Goal: Transaction & Acquisition: Book appointment/travel/reservation

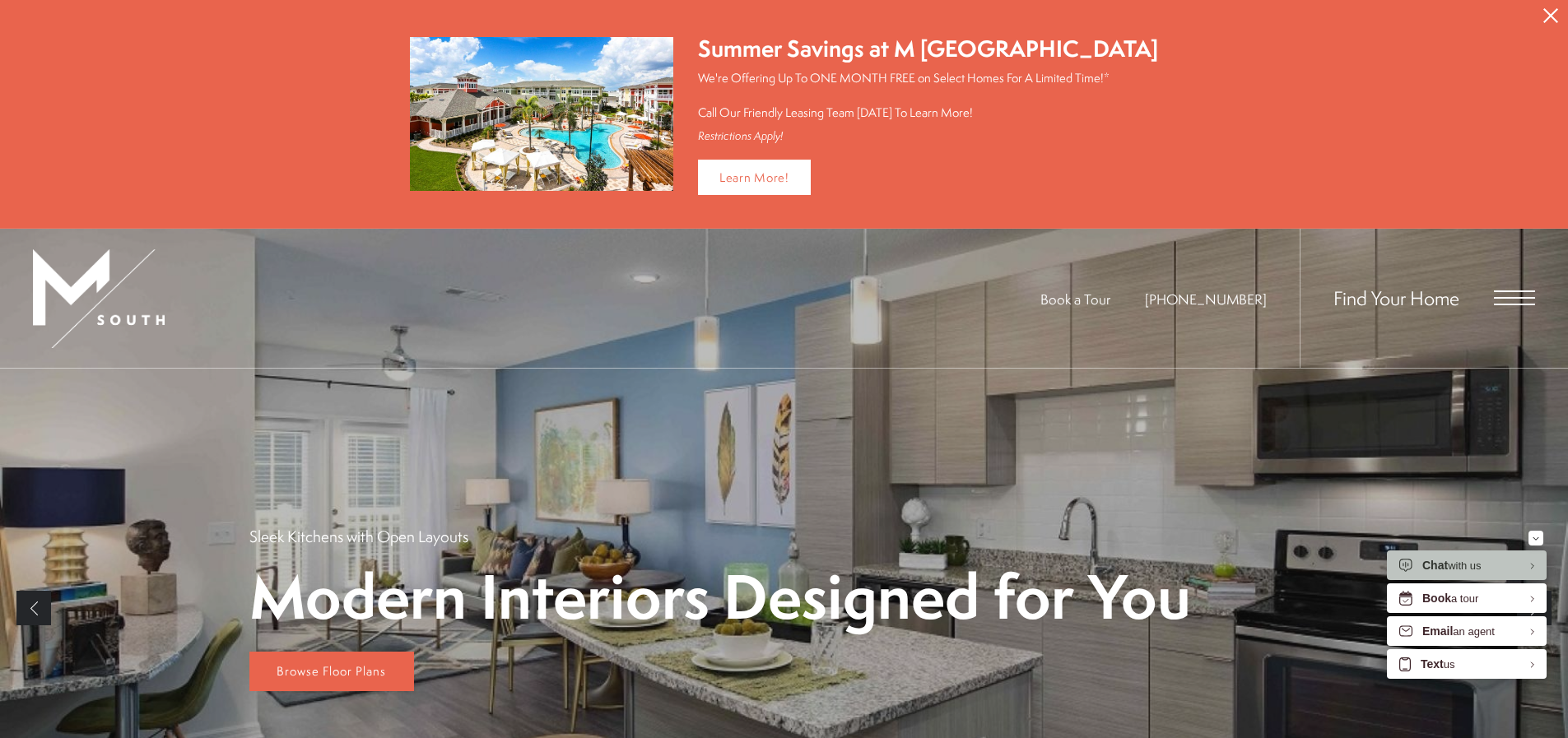
click at [1540, 13] on button "Proceed To Website" at bounding box center [1551, 16] width 35 height 31
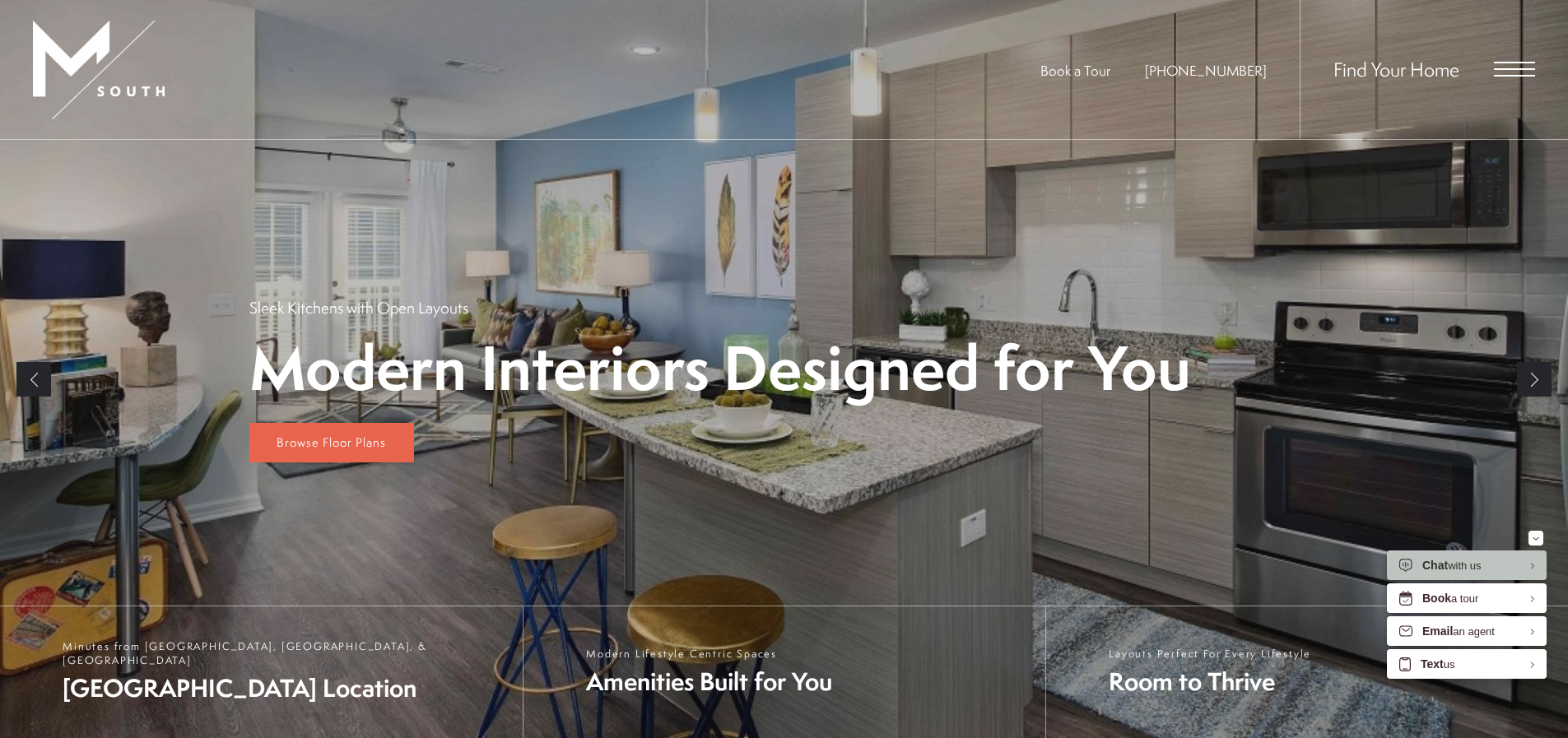
click at [1493, 72] on div "Find Your Home" at bounding box center [1417, 69] width 235 height 139
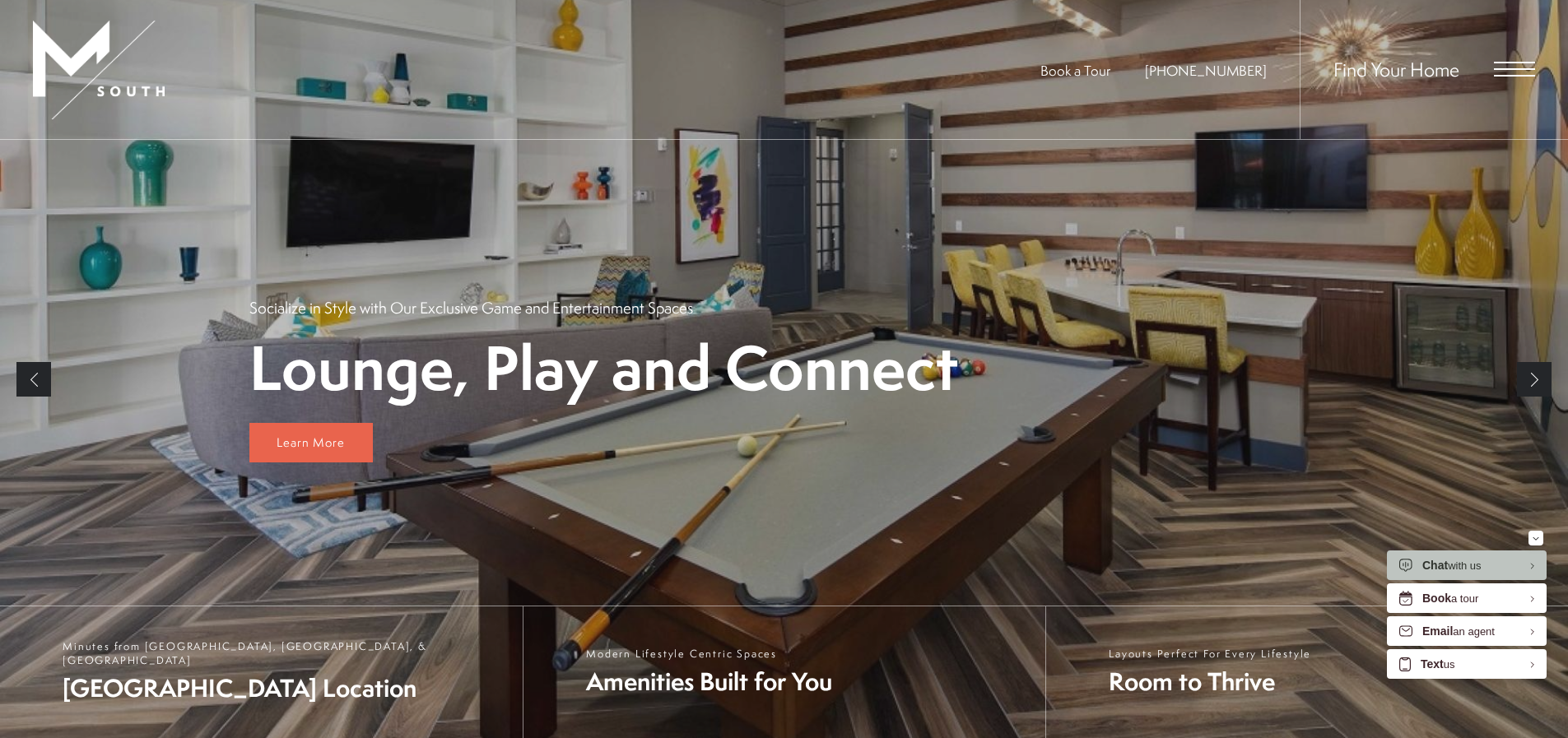
click at [1510, 62] on span "Open Menu" at bounding box center [1514, 63] width 41 height 2
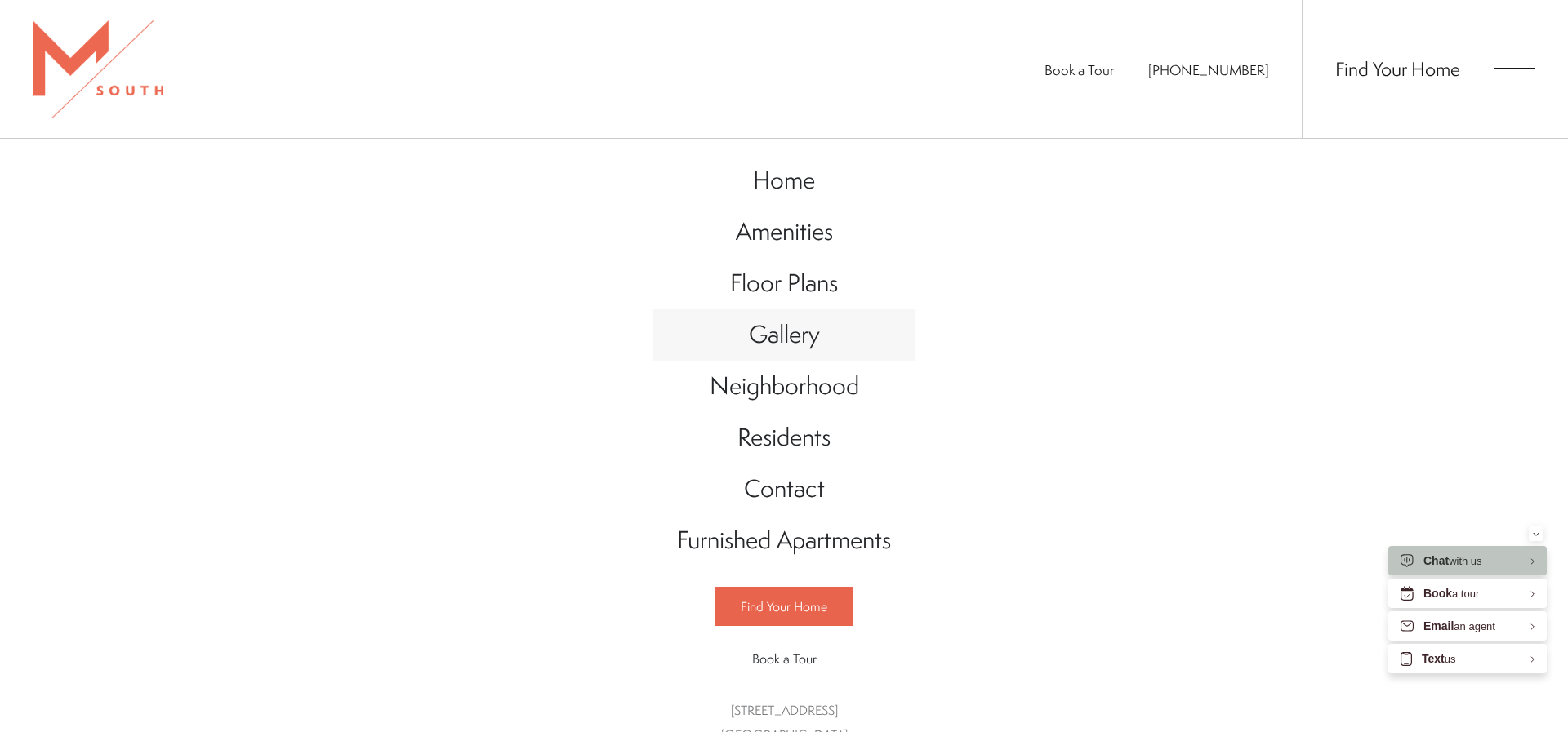
click at [785, 331] on span "Gallery" at bounding box center [784, 334] width 71 height 33
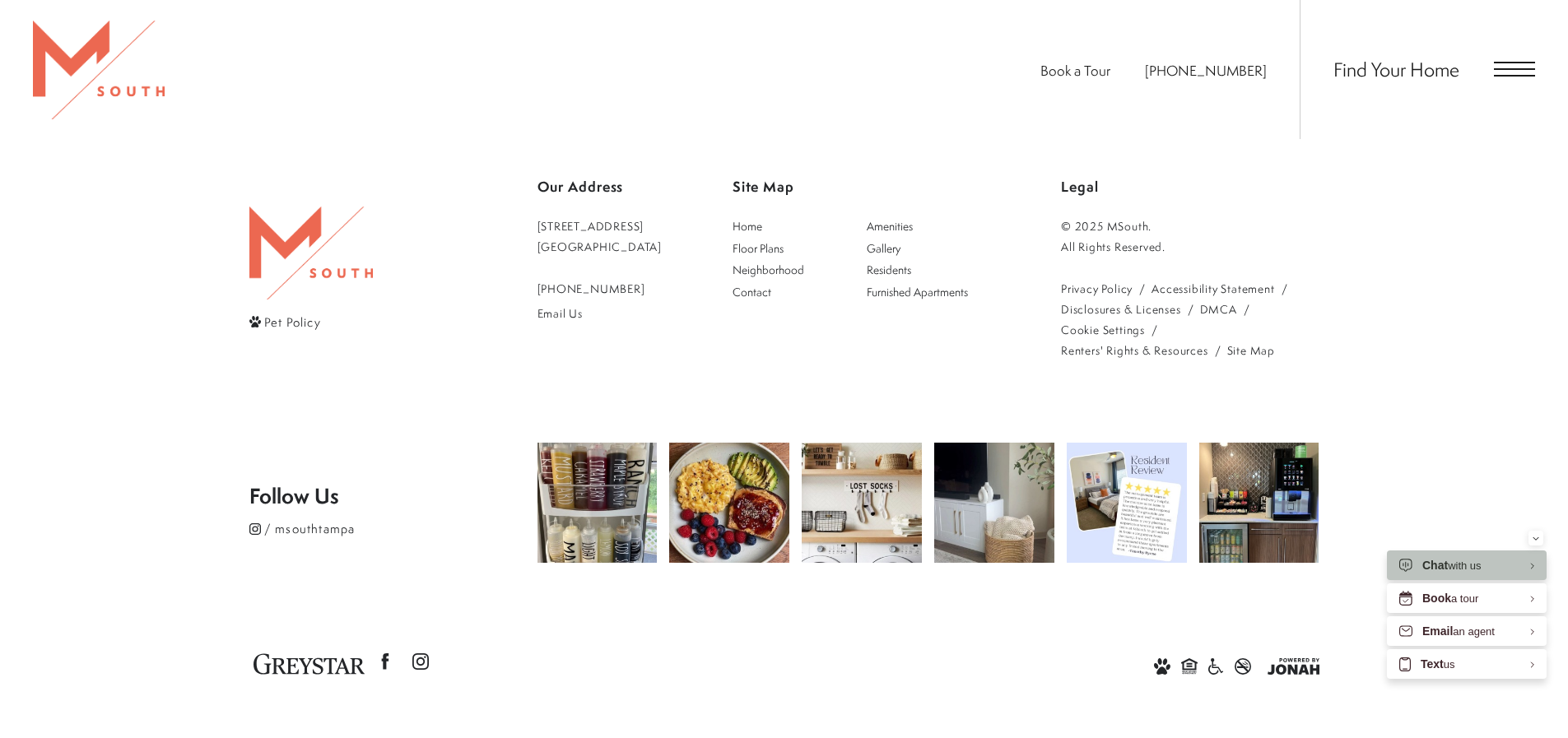
scroll to position [4300, 0]
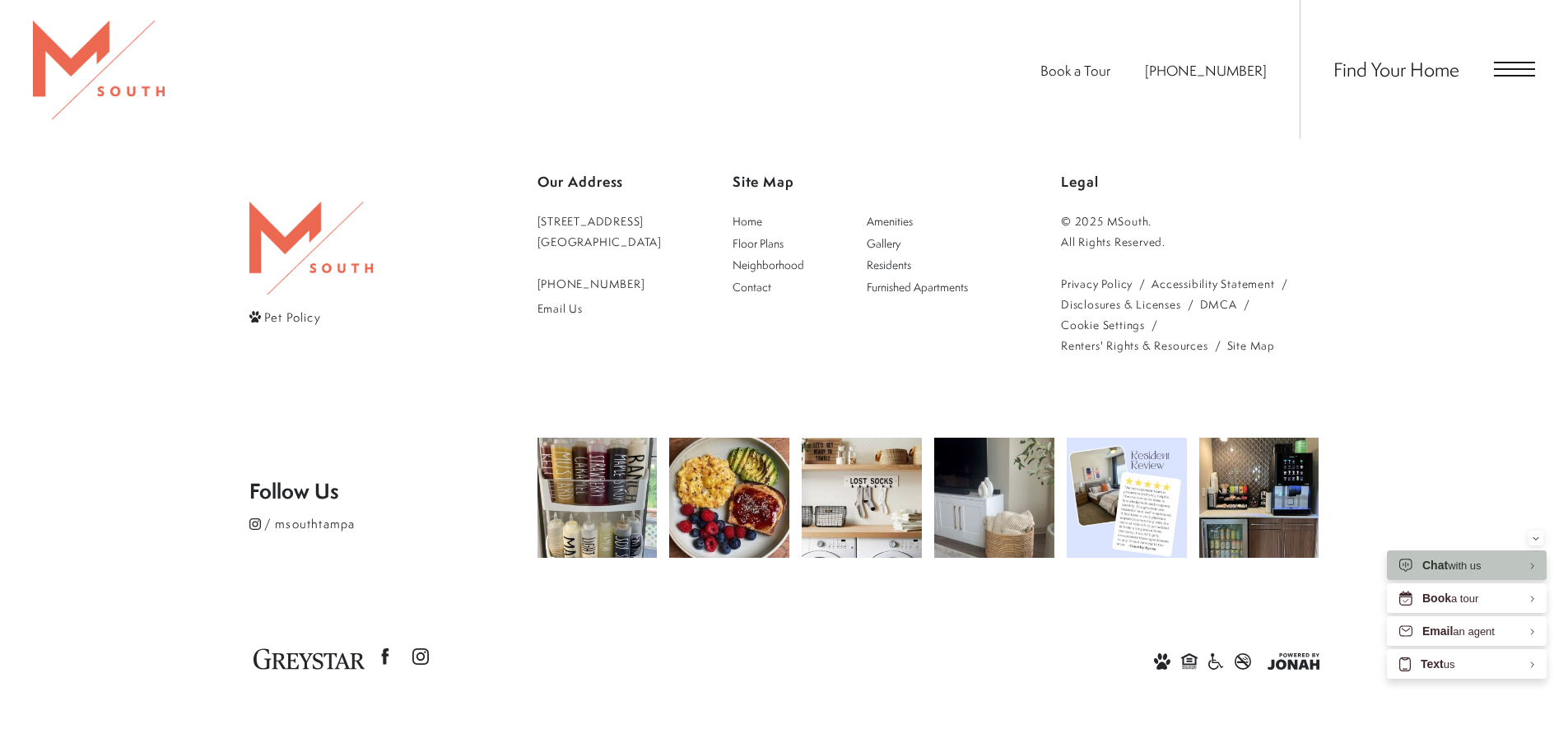
click at [1506, 72] on span "Open Menu" at bounding box center [1514, 69] width 41 height 15
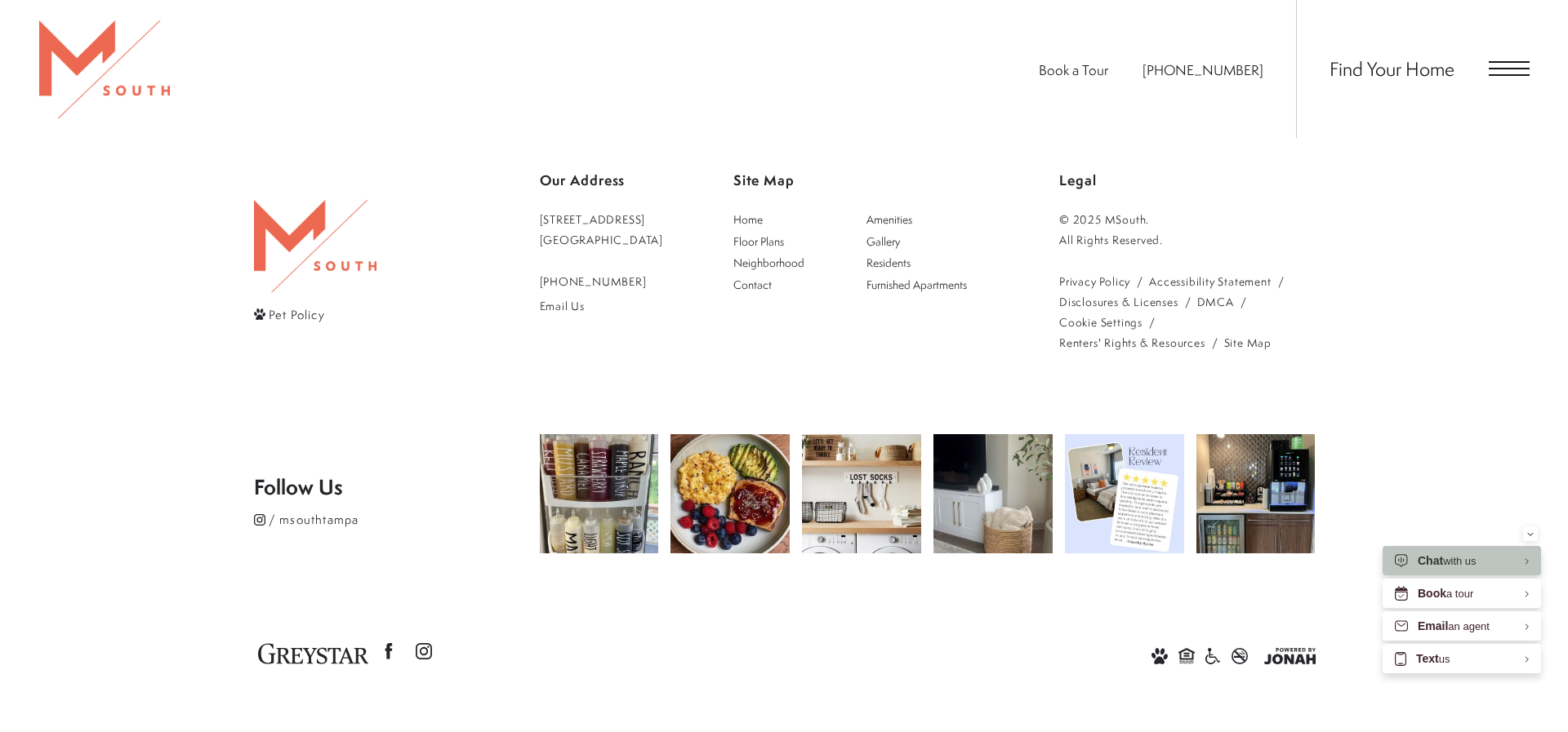
scroll to position [0, 0]
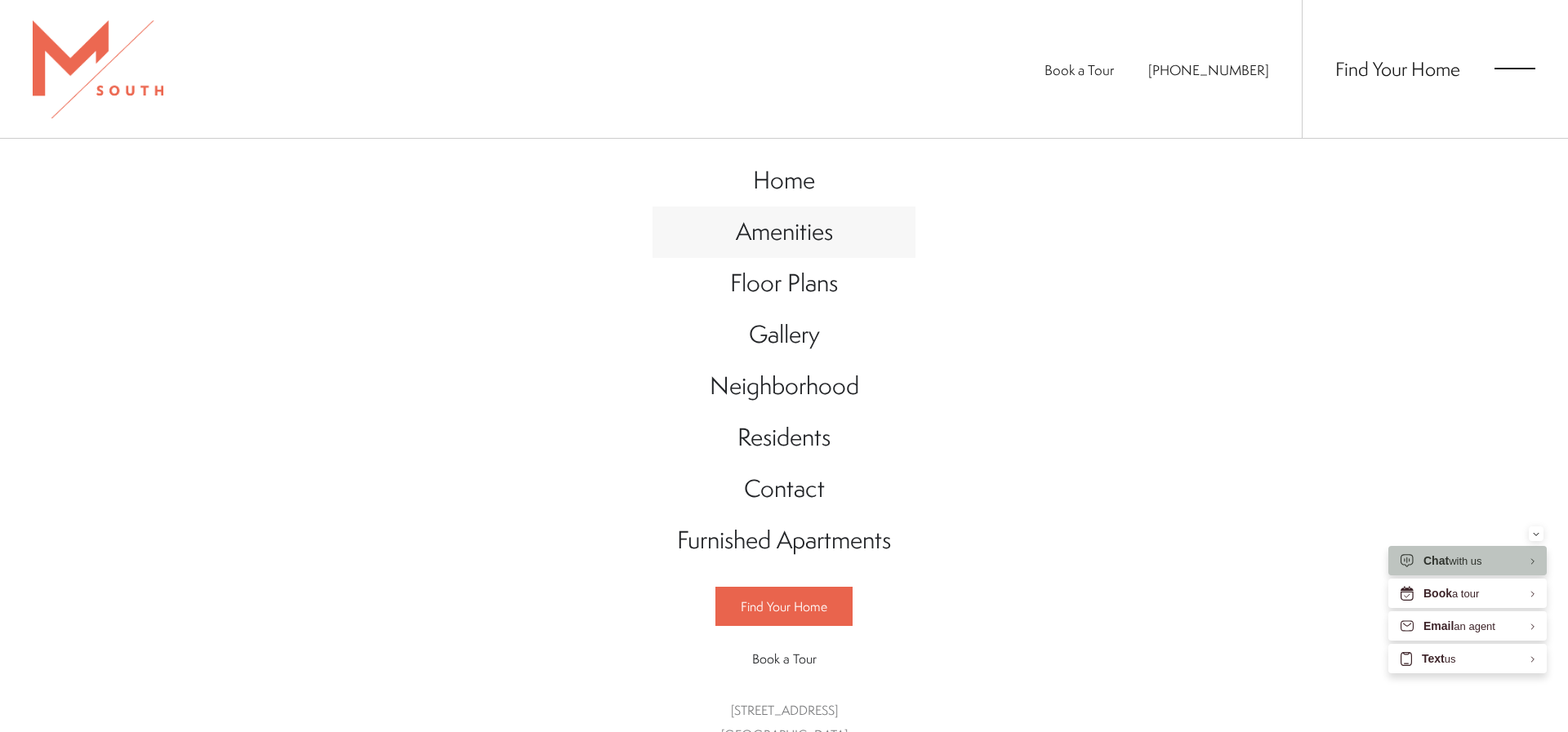
click at [795, 225] on span "Amenities" at bounding box center [784, 231] width 97 height 33
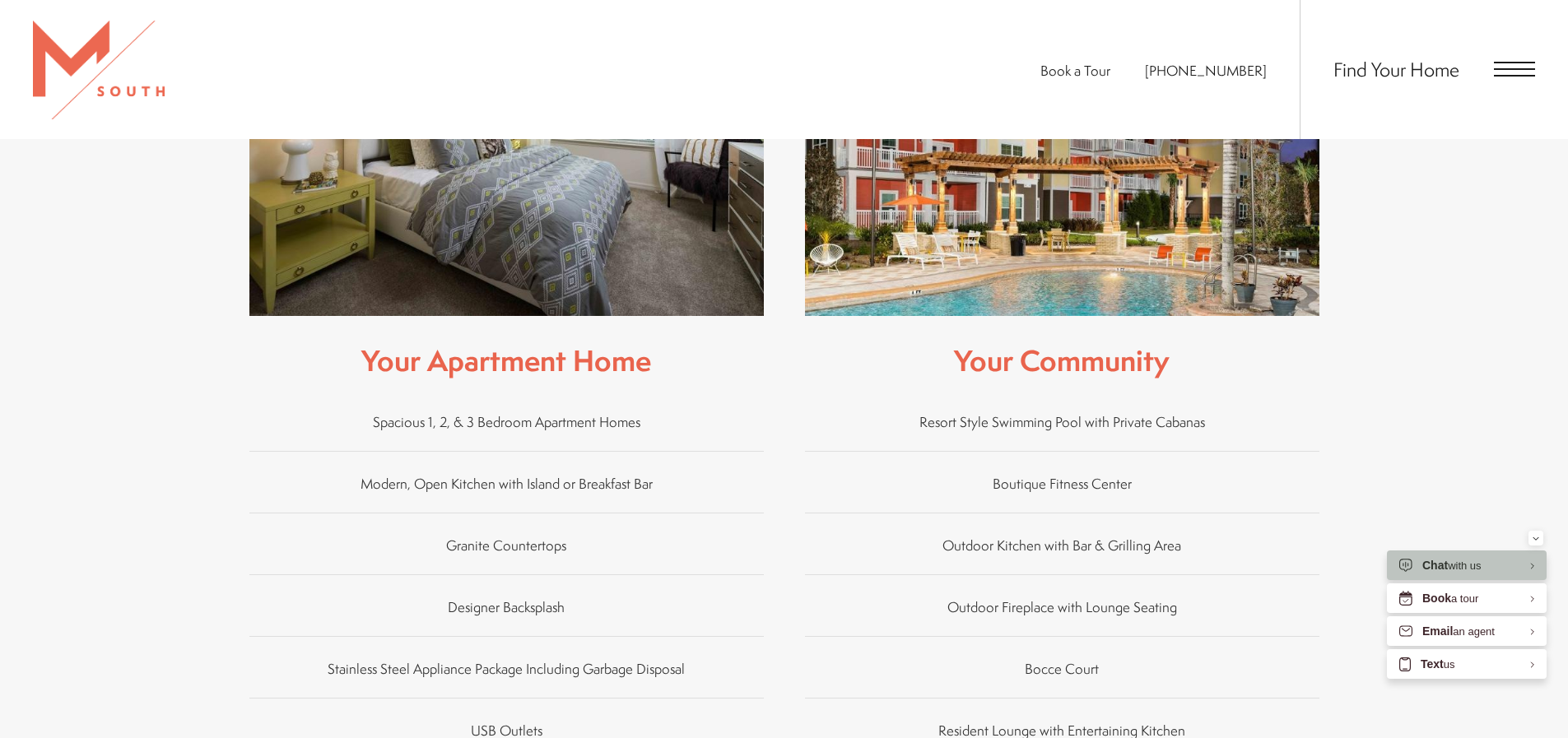
scroll to position [1069, 0]
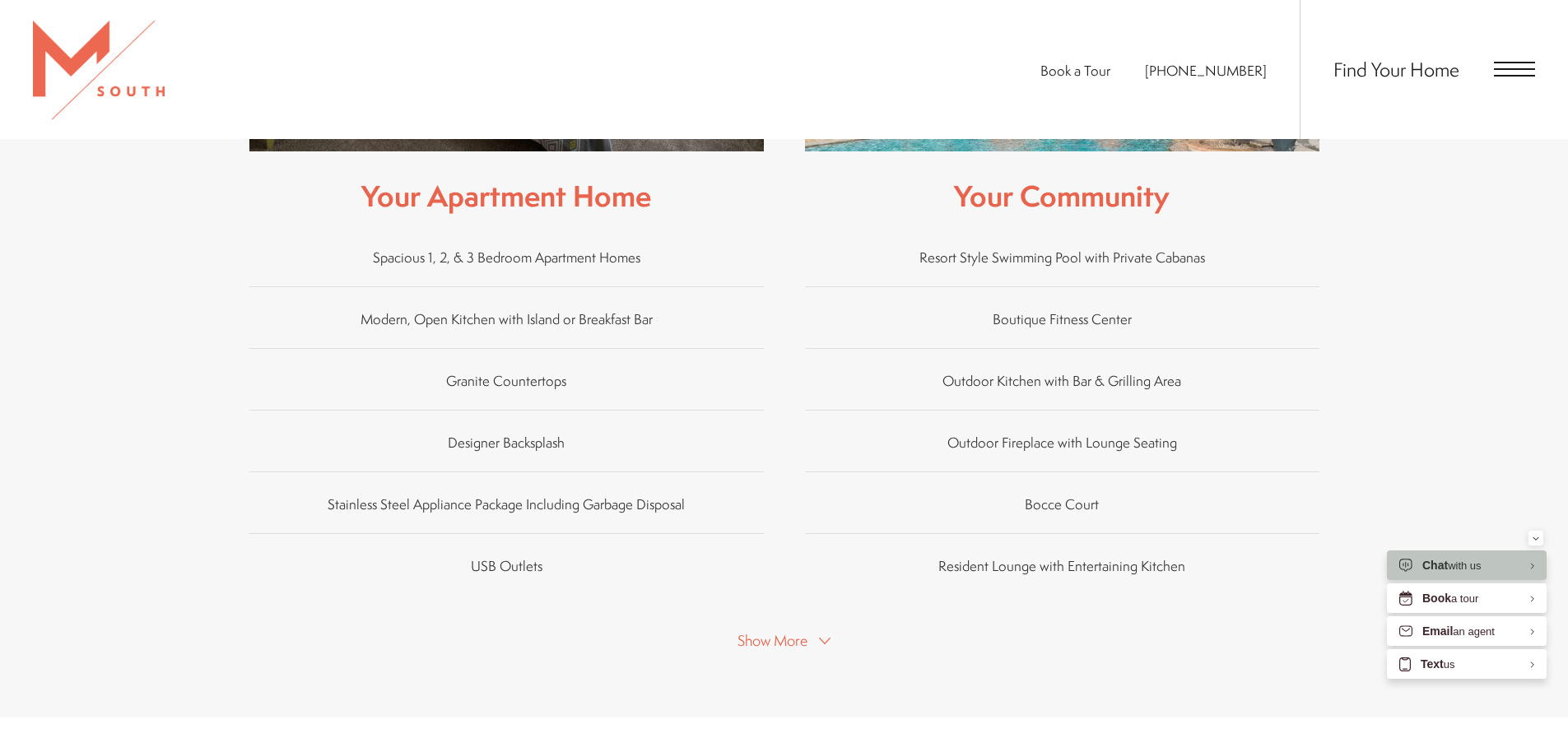
click at [819, 628] on button "Show More" at bounding box center [784, 639] width 103 height 24
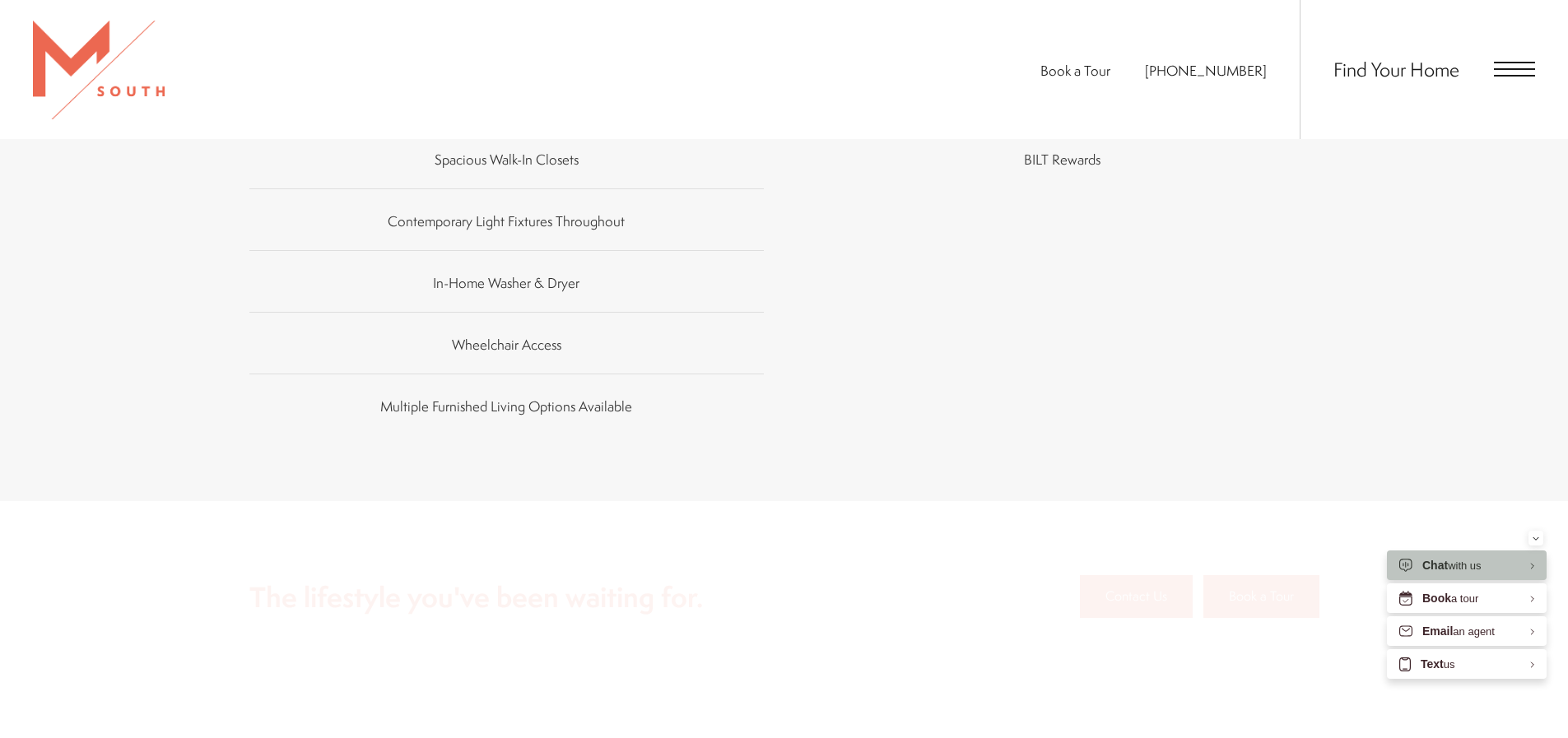
scroll to position [2057, 0]
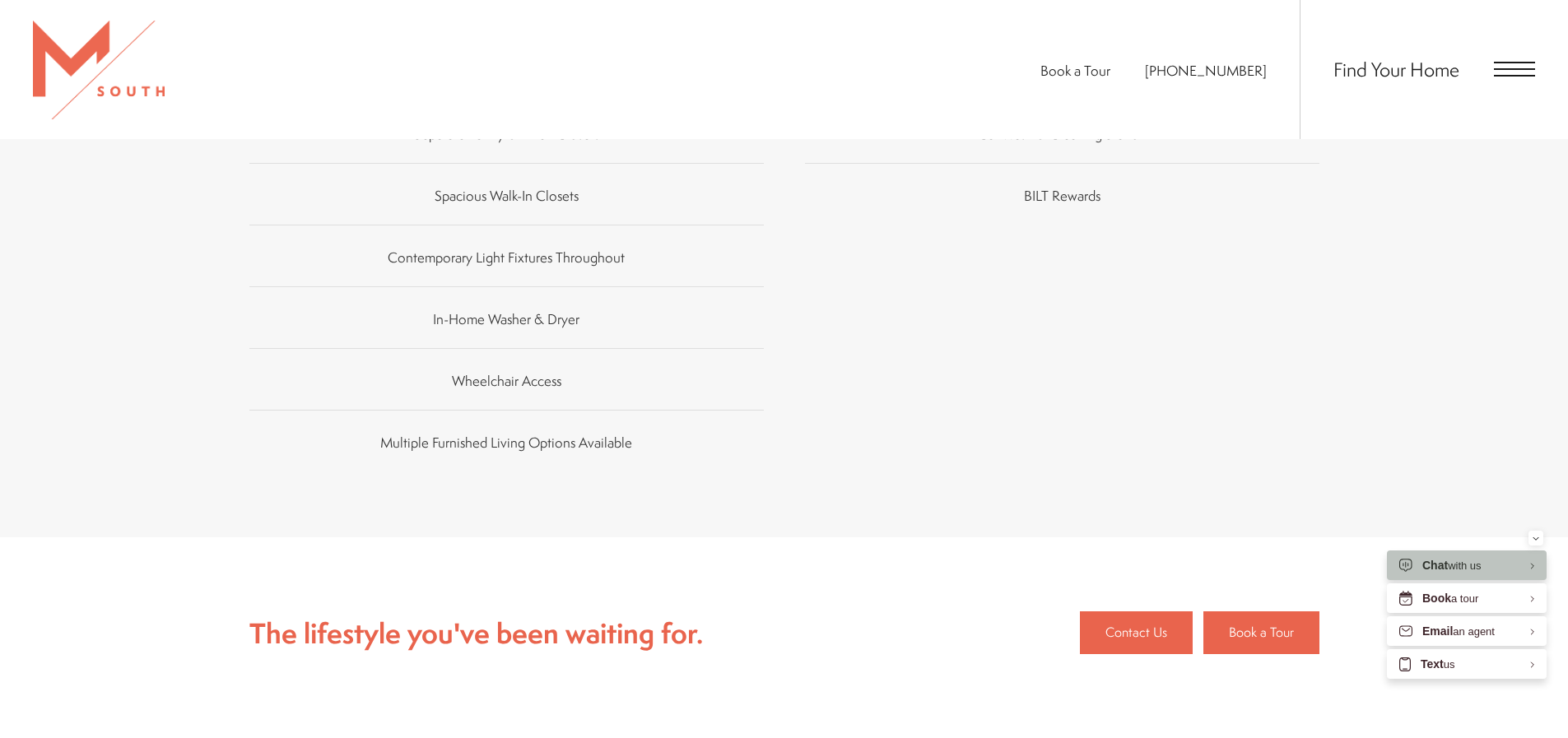
click at [1501, 68] on span "Open Menu" at bounding box center [1514, 69] width 41 height 2
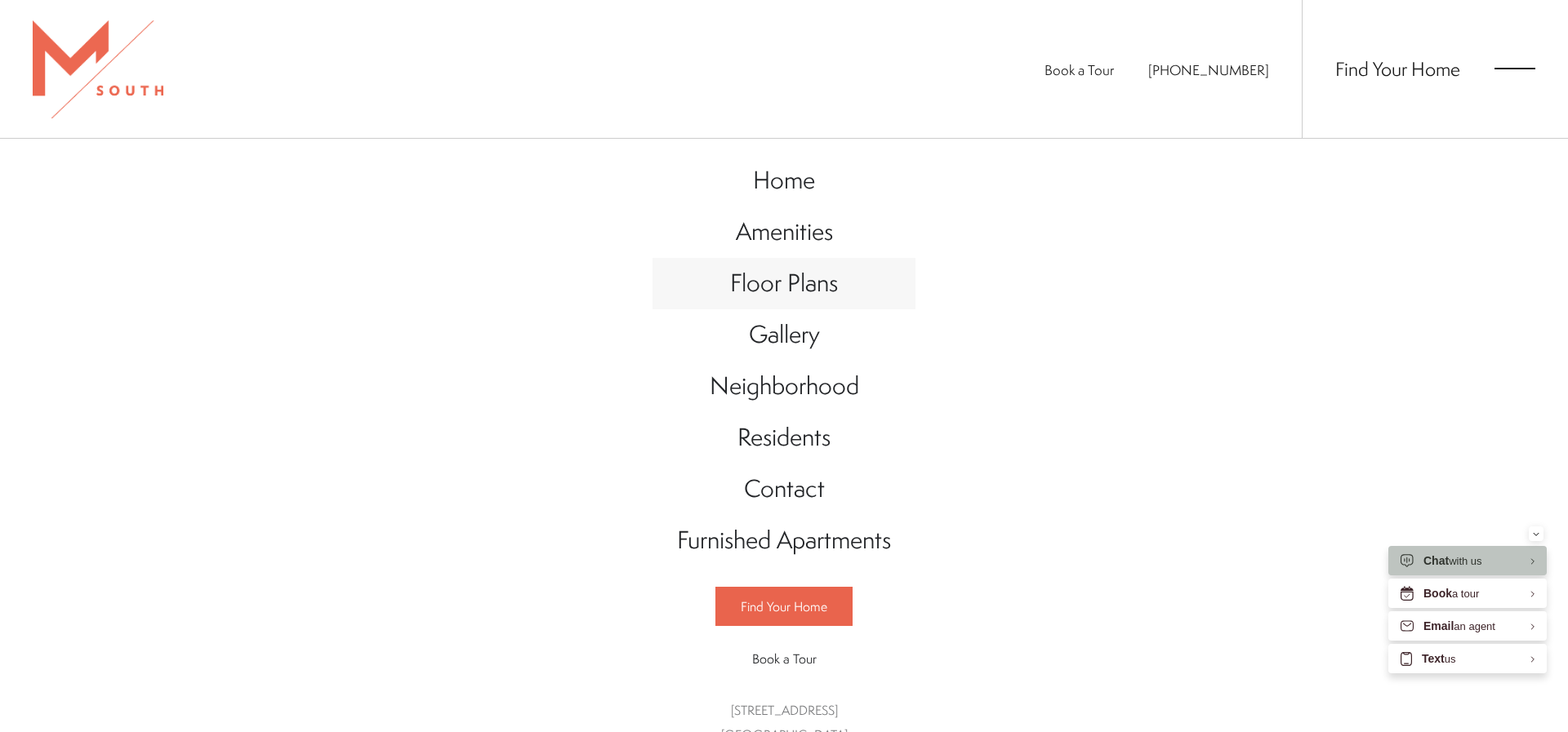
click at [837, 282] on link "Floor Plans" at bounding box center [784, 283] width 263 height 52
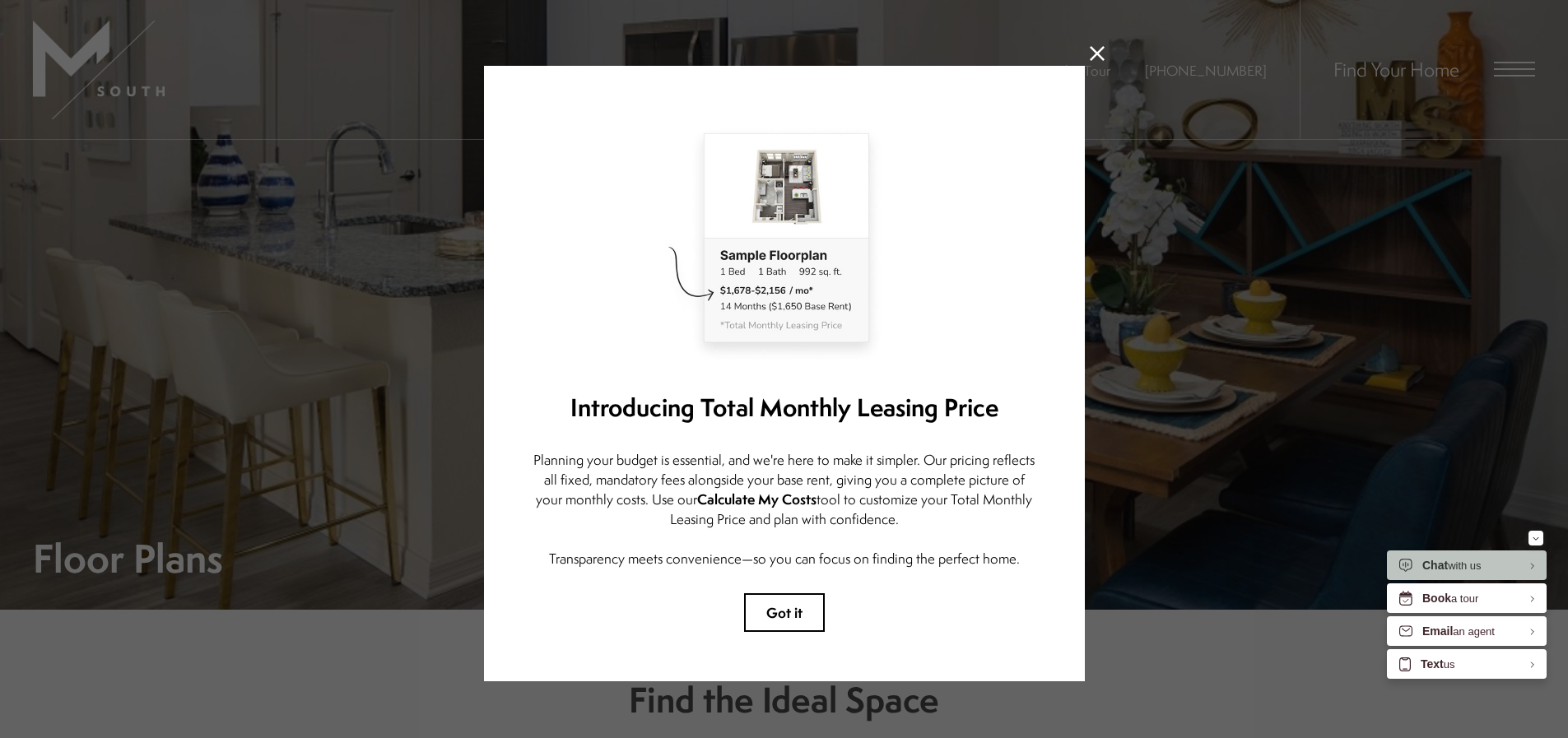
click at [1090, 53] on icon at bounding box center [1097, 54] width 15 height 15
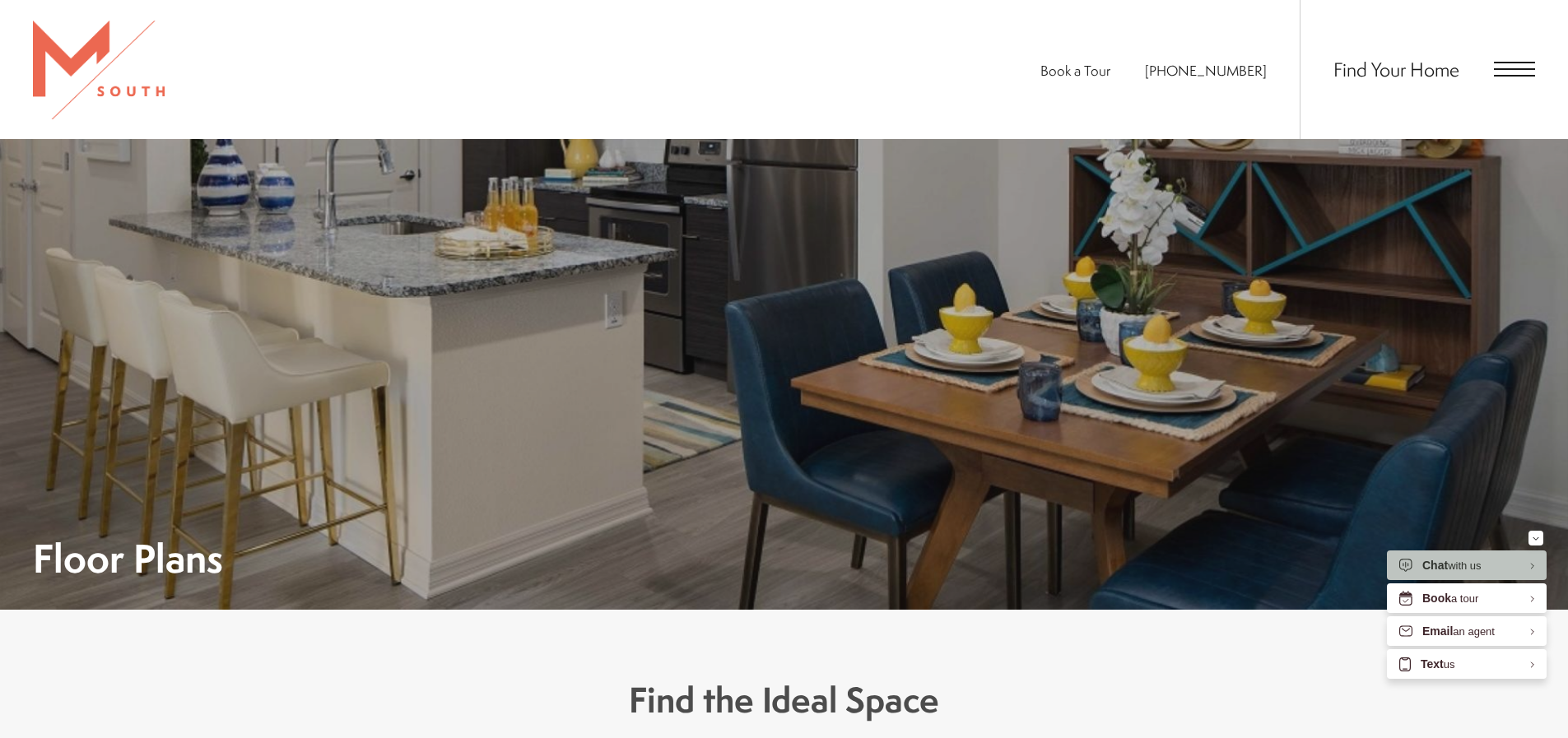
scroll to position [247, 0]
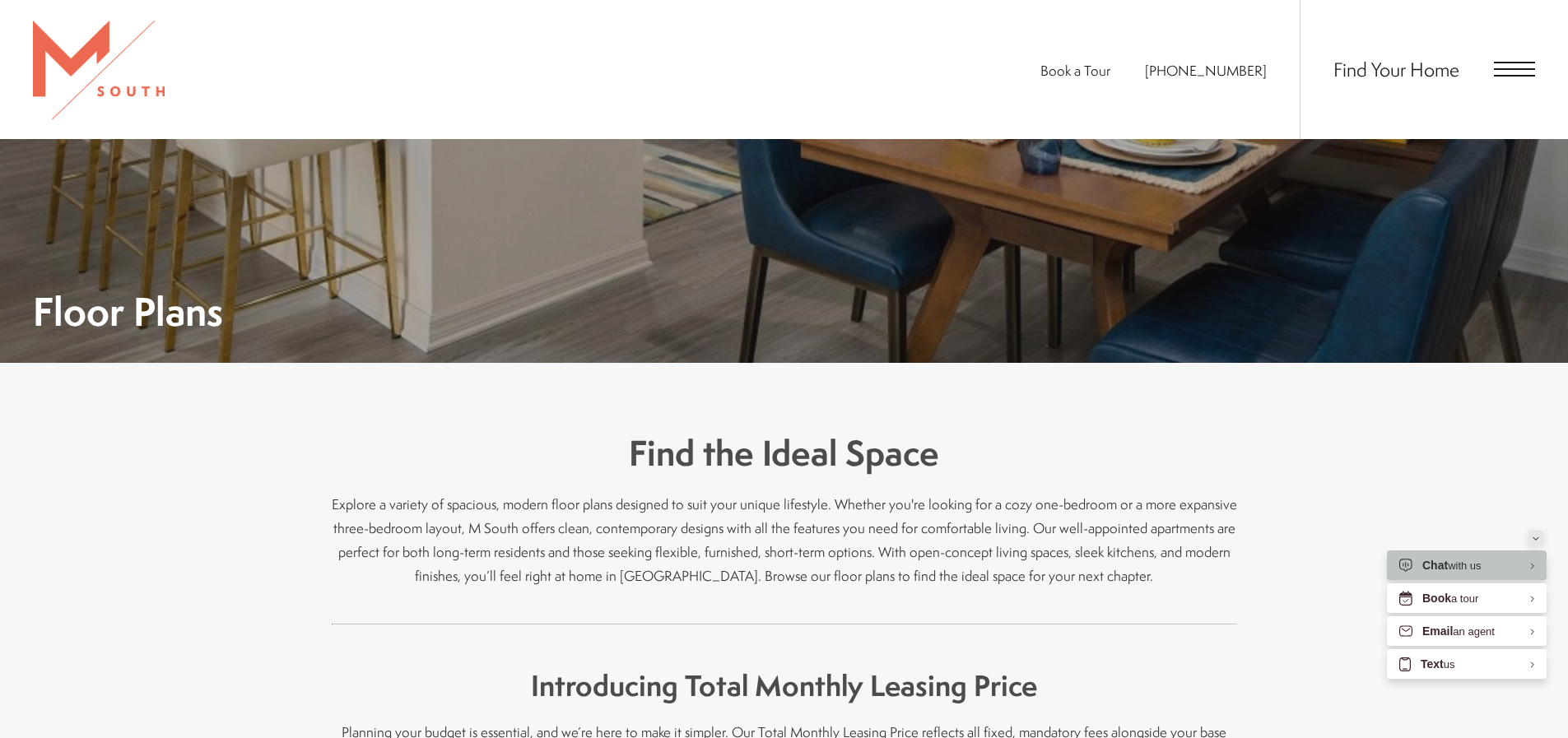
click at [1534, 537] on icon "Minimize" at bounding box center [1535, 538] width 6 height 5
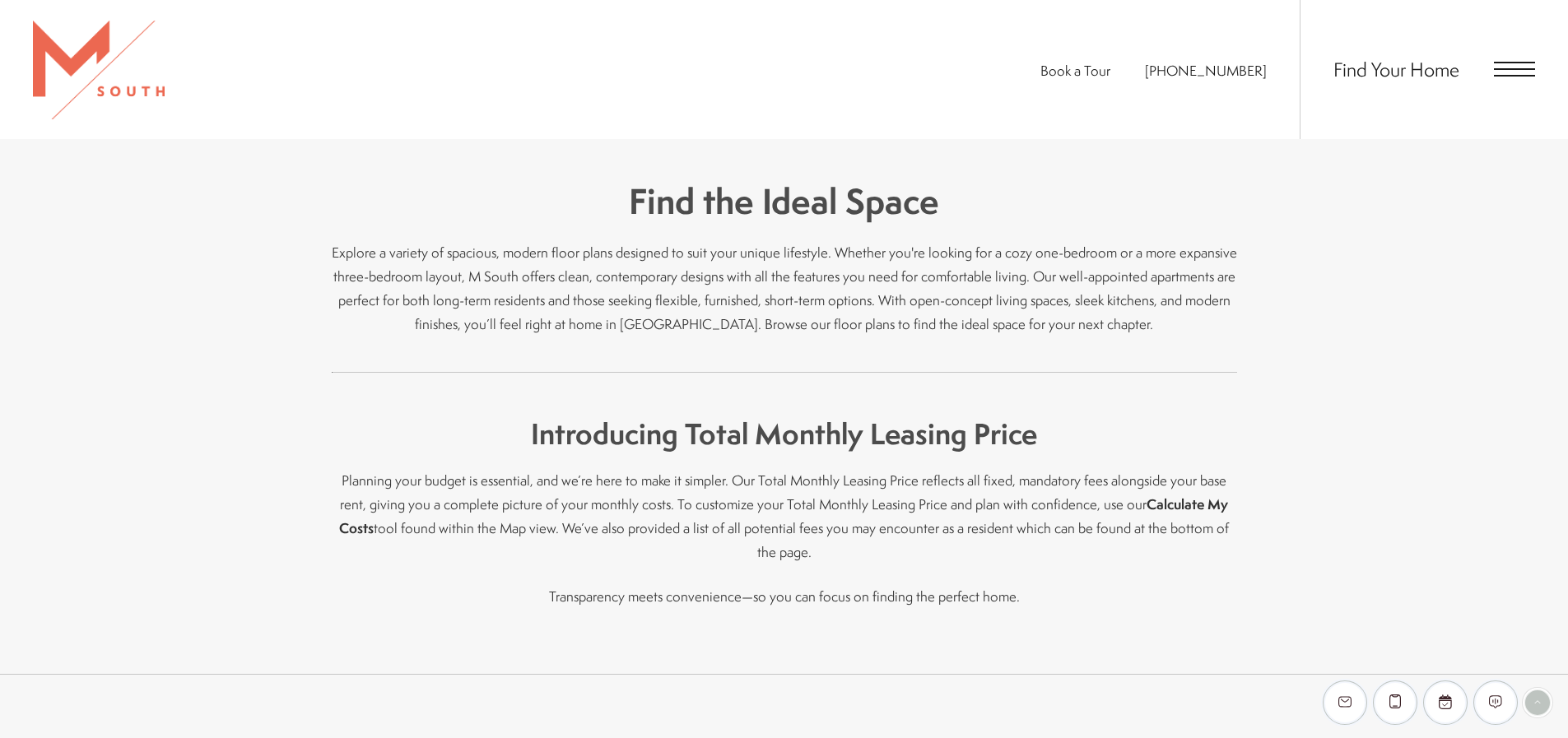
scroll to position [987, 0]
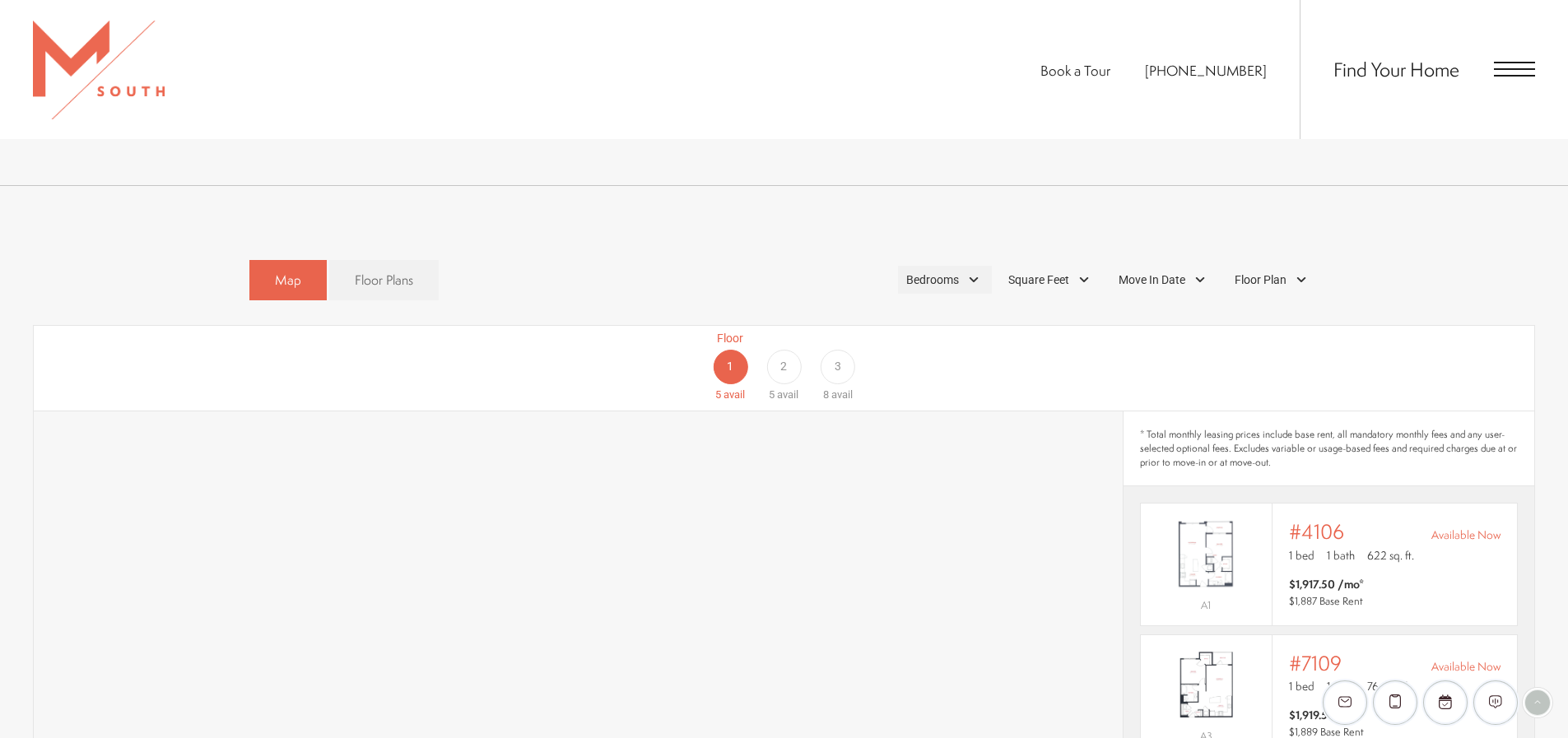
click at [952, 272] on span "Bedrooms" at bounding box center [933, 280] width 53 height 17
click at [1433, 252] on div "Map Floor Plans Bedrooms 1 Bedroom Clear" at bounding box center [784, 280] width 1502 height 57
click at [969, 265] on div "Bedrooms" at bounding box center [945, 279] width 94 height 28
click at [924, 317] on span "1 Bedroom" at bounding box center [914, 326] width 82 height 18
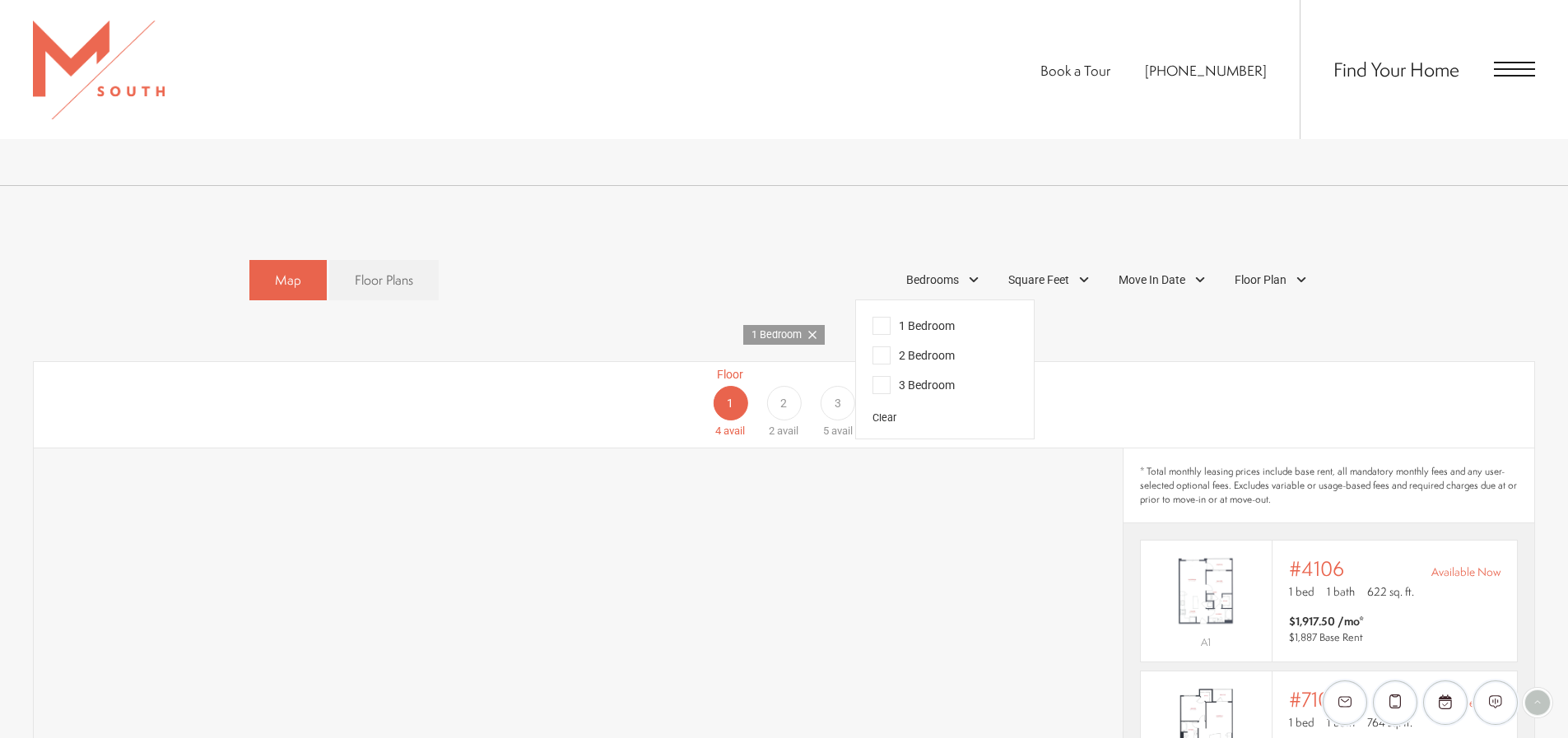
drag, startPoint x: 1369, startPoint y: 301, endPoint x: 1353, endPoint y: 303, distance: 16.1
click at [1353, 325] on div "1 Bedroom" at bounding box center [784, 335] width 1502 height 21
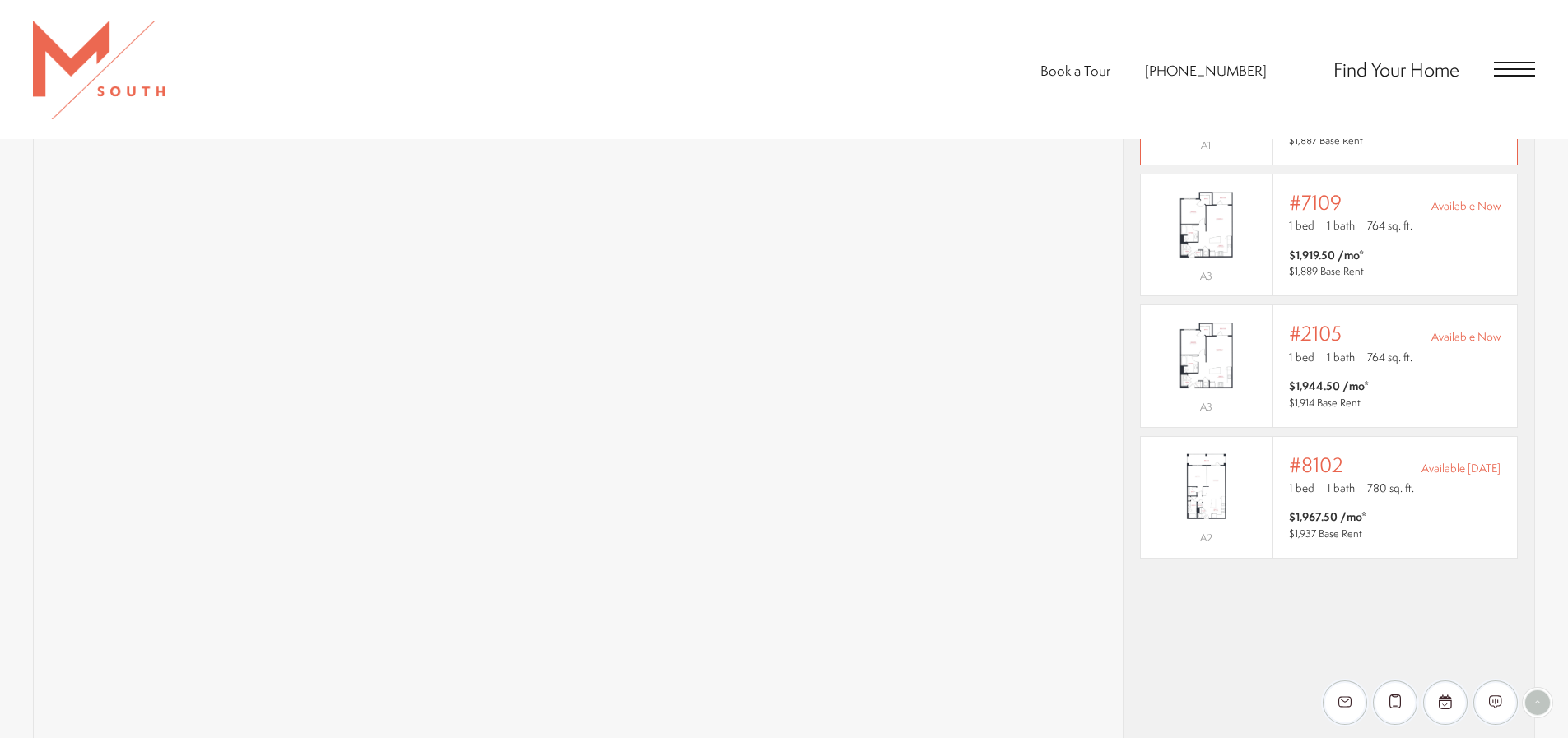
scroll to position [1564, 0]
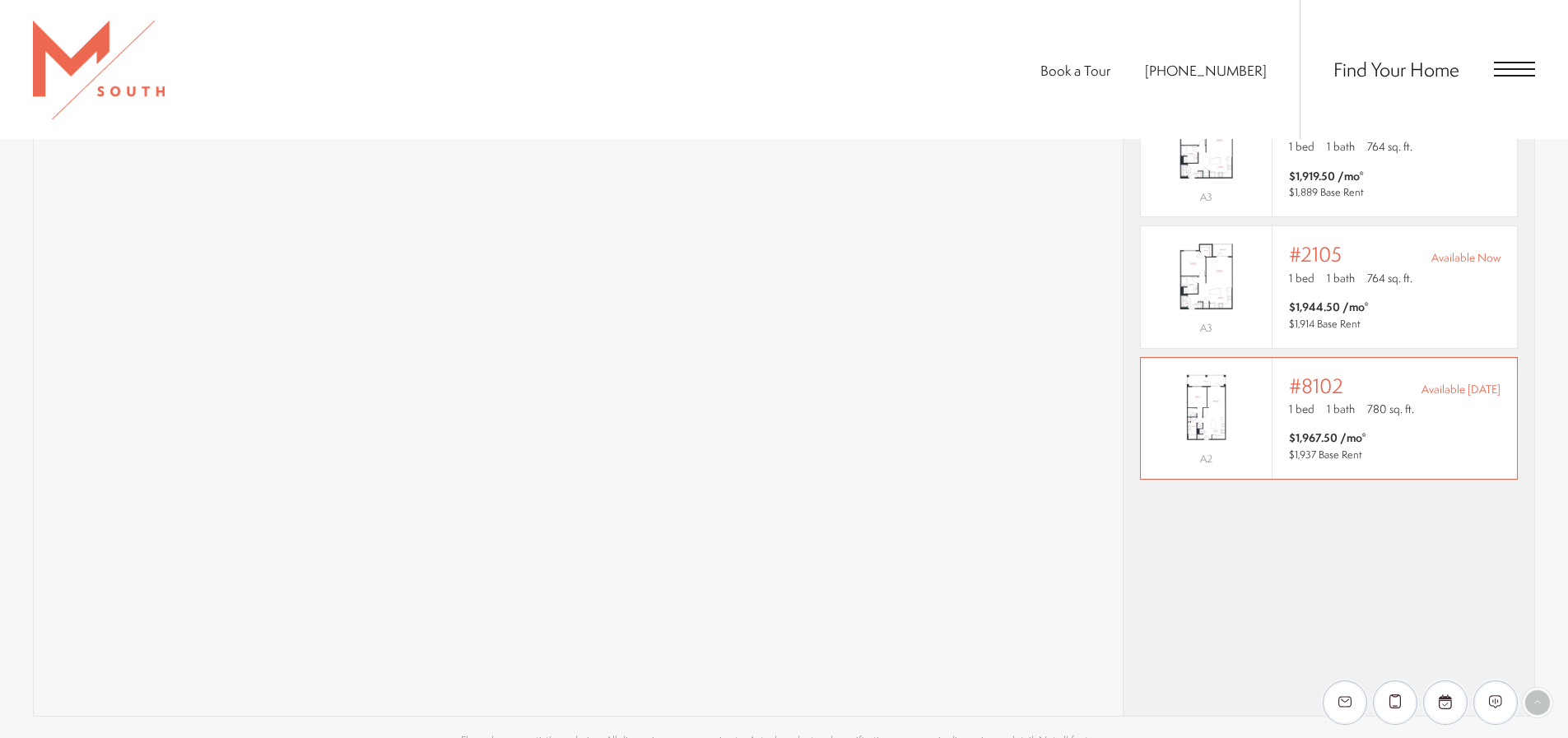
click at [1395, 400] on span "780 sq. ft." at bounding box center [1390, 409] width 47 height 16
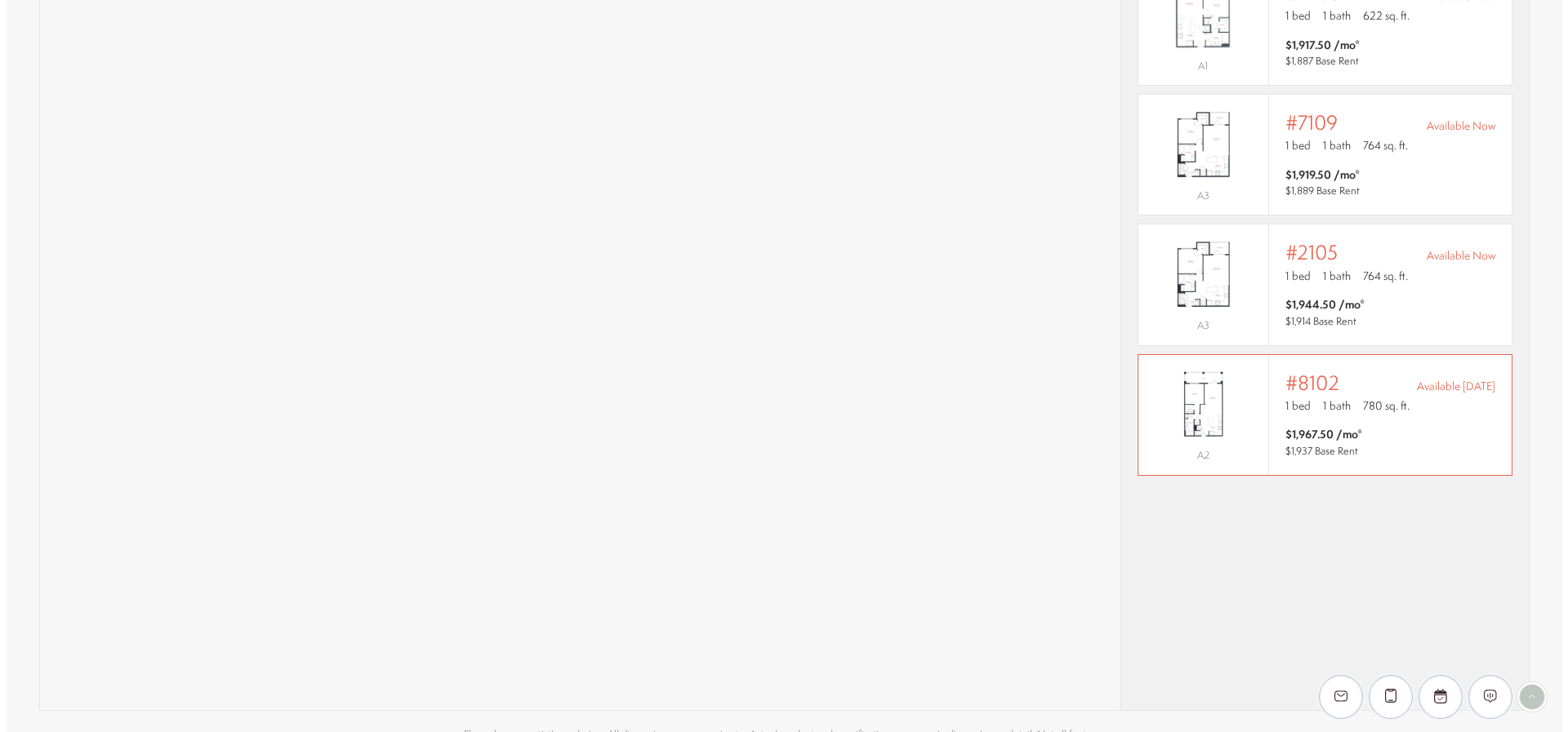
scroll to position [0, 0]
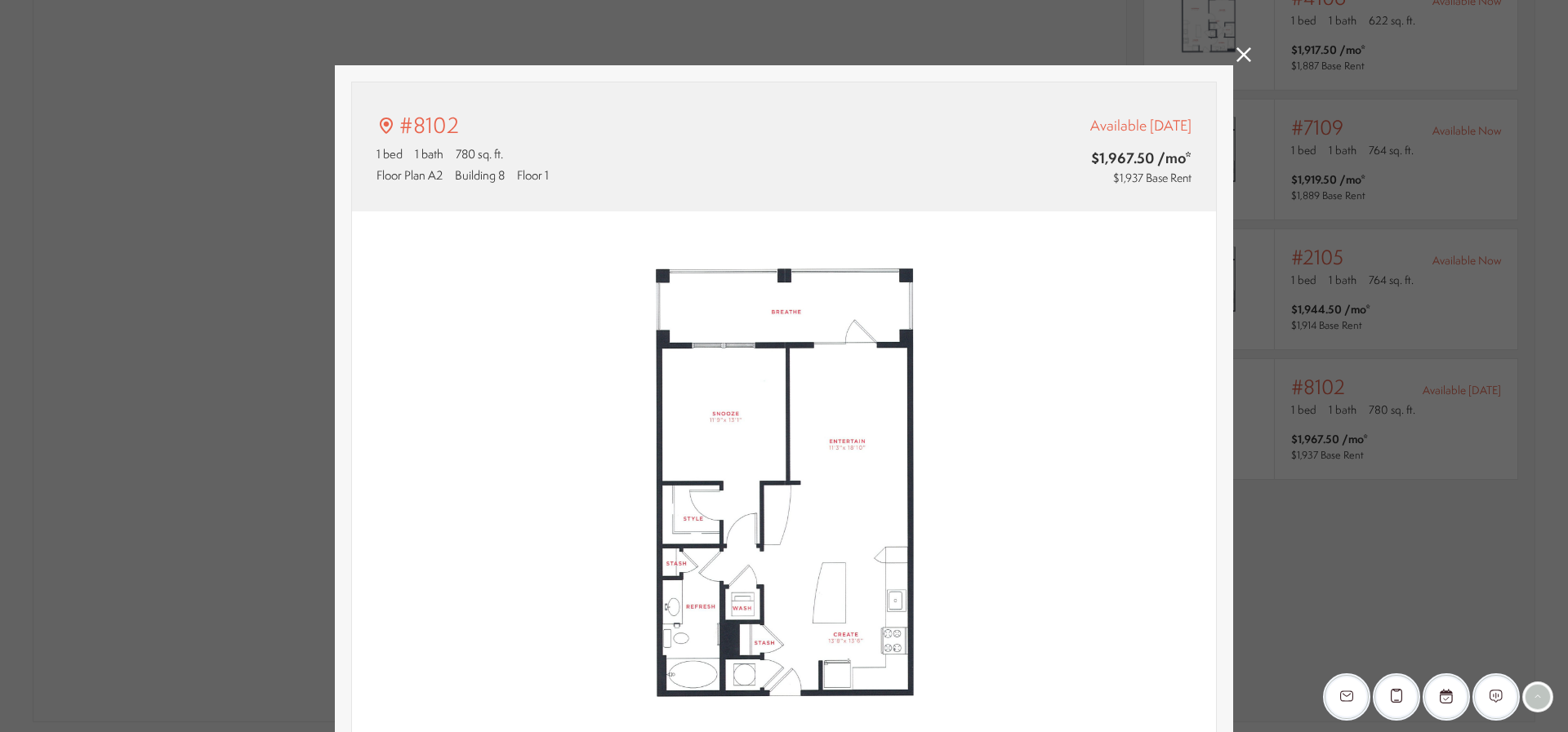
type input "**********"
click at [1236, 56] on icon at bounding box center [1243, 54] width 14 height 14
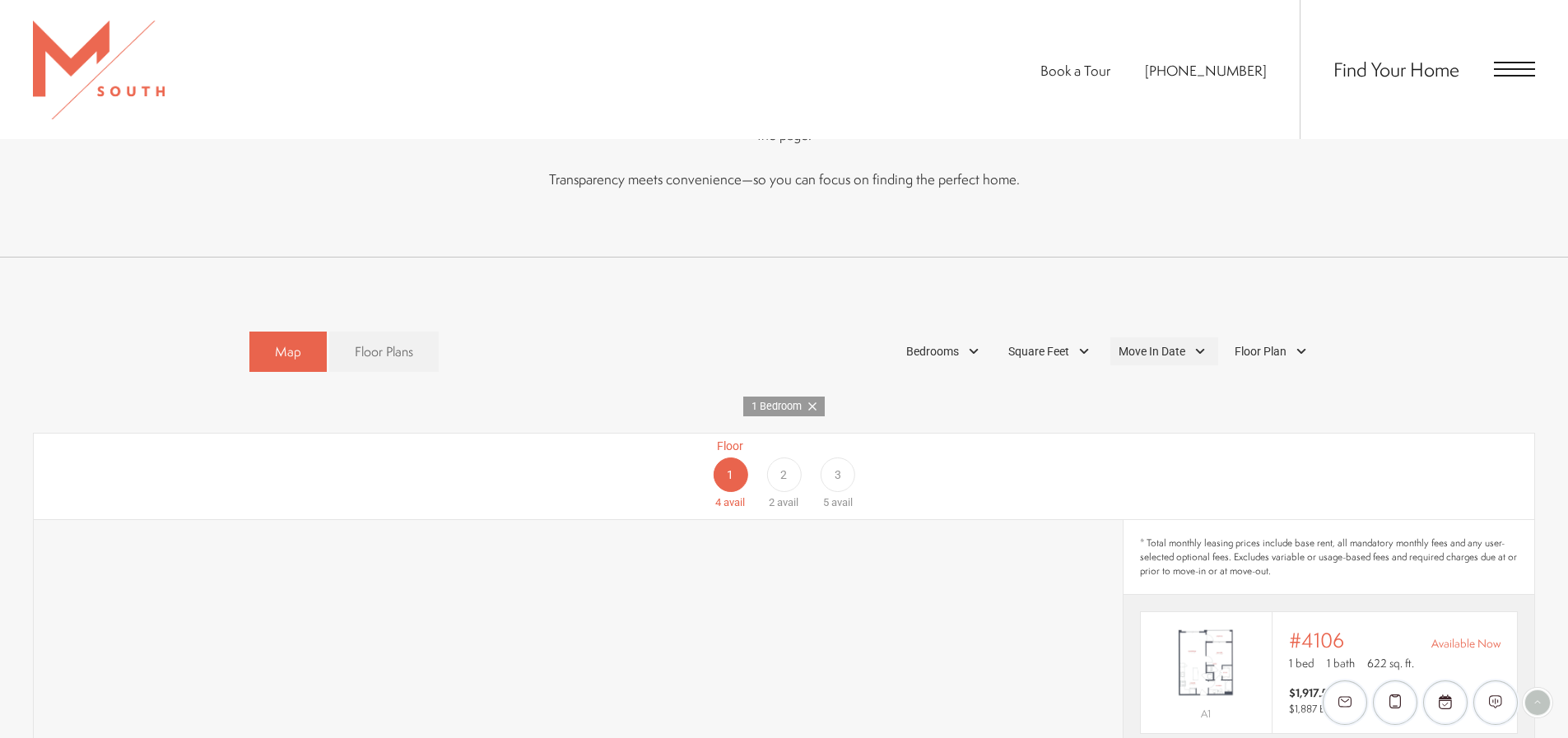
scroll to position [987, 0]
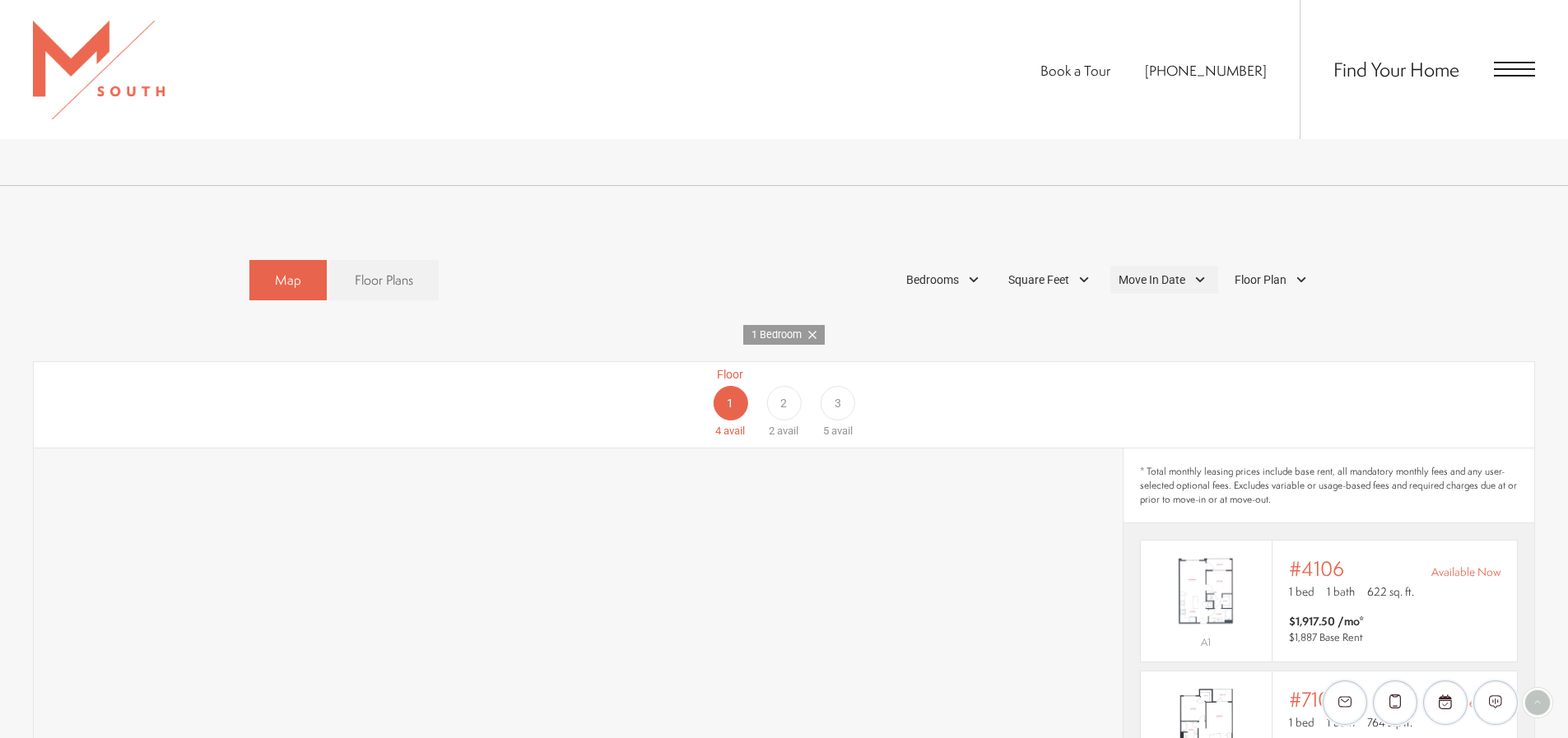
click at [1191, 265] on div "Move In Date" at bounding box center [1165, 279] width 108 height 28
click at [1253, 304] on div at bounding box center [1250, 317] width 26 height 26
click at [1221, 413] on div "17" at bounding box center [1221, 426] width 29 height 26
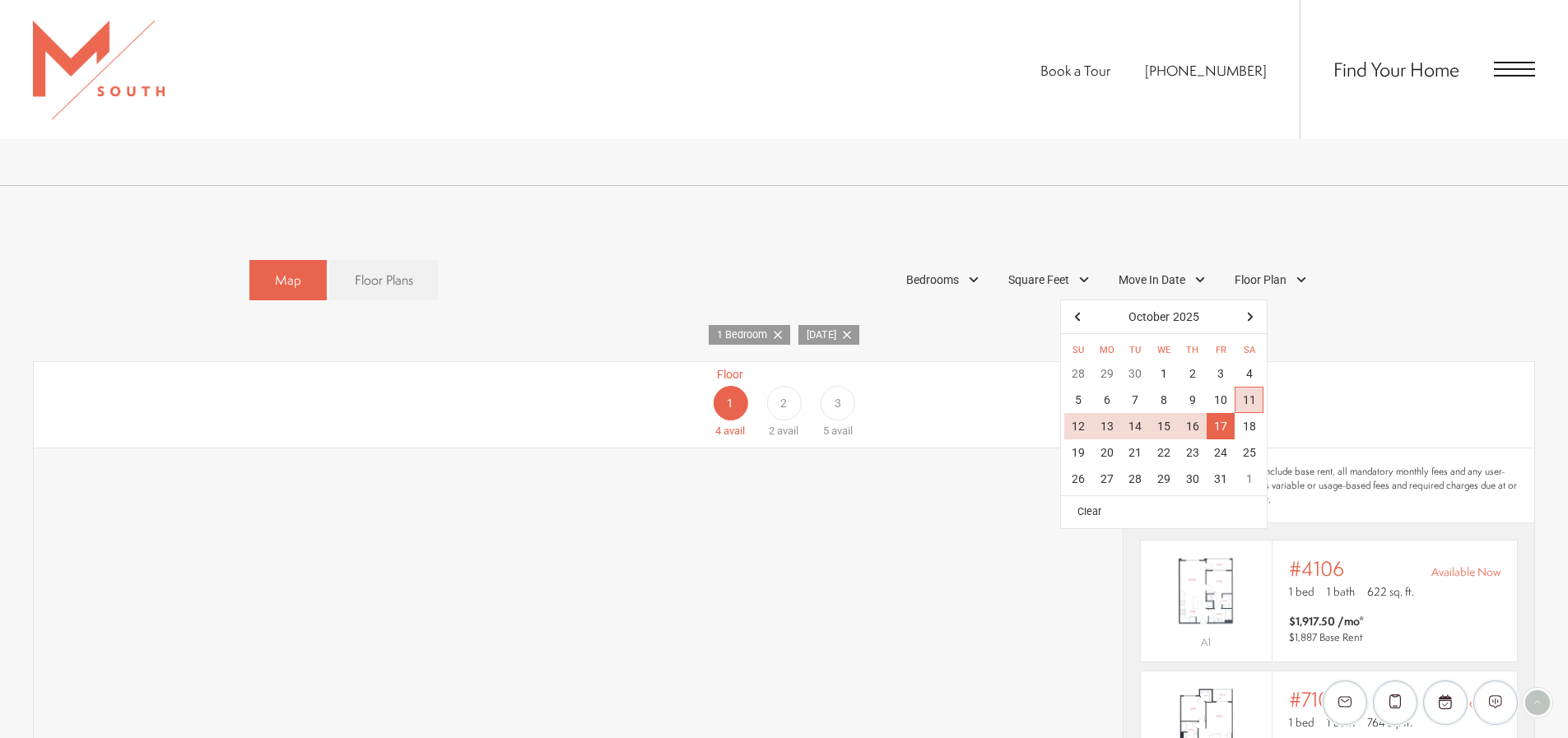
click at [1465, 384] on div "Floor 1 4 avail Floor 2 2 avail Floor 3 5 avail" at bounding box center [1454, 402] width 1500 height 73
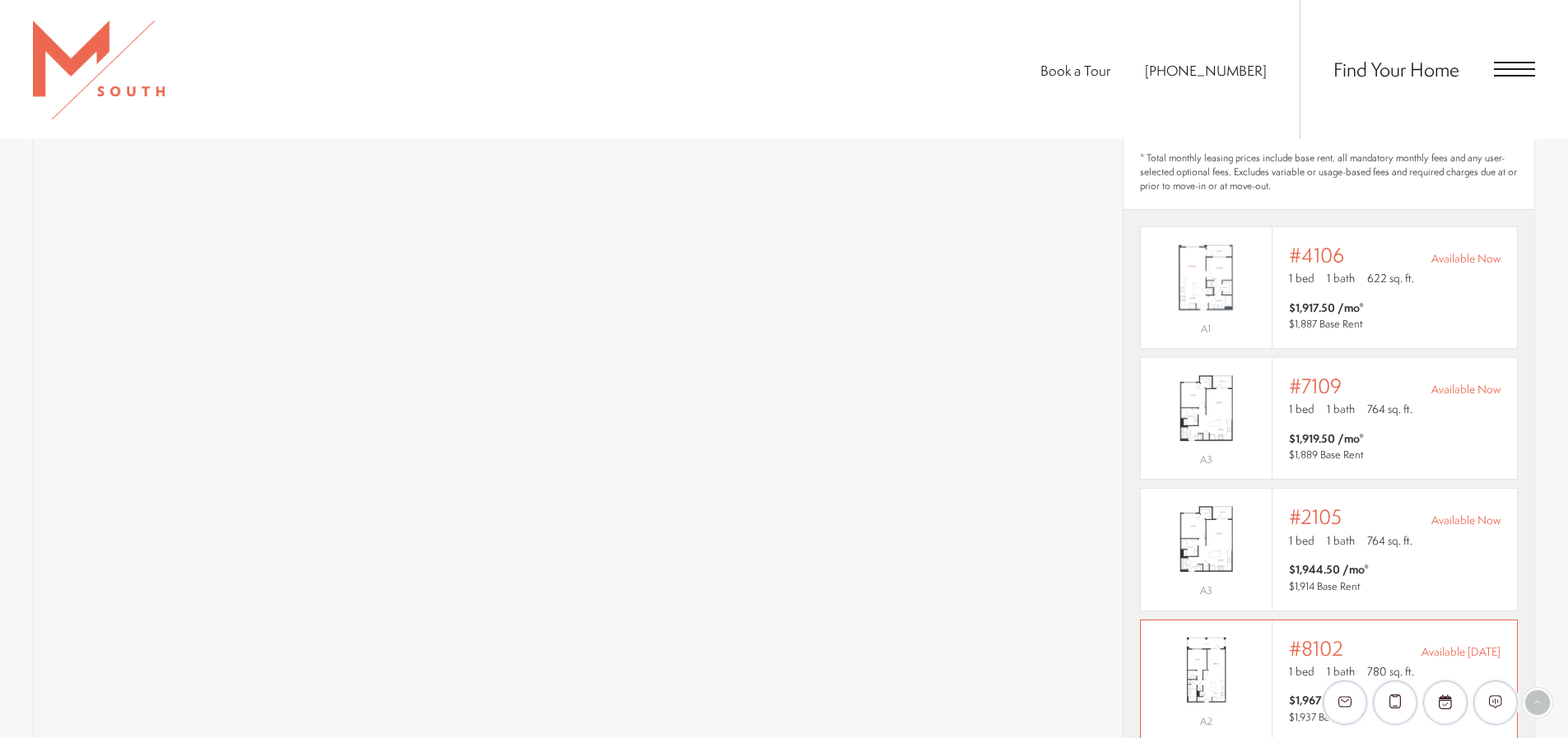
scroll to position [1151, 0]
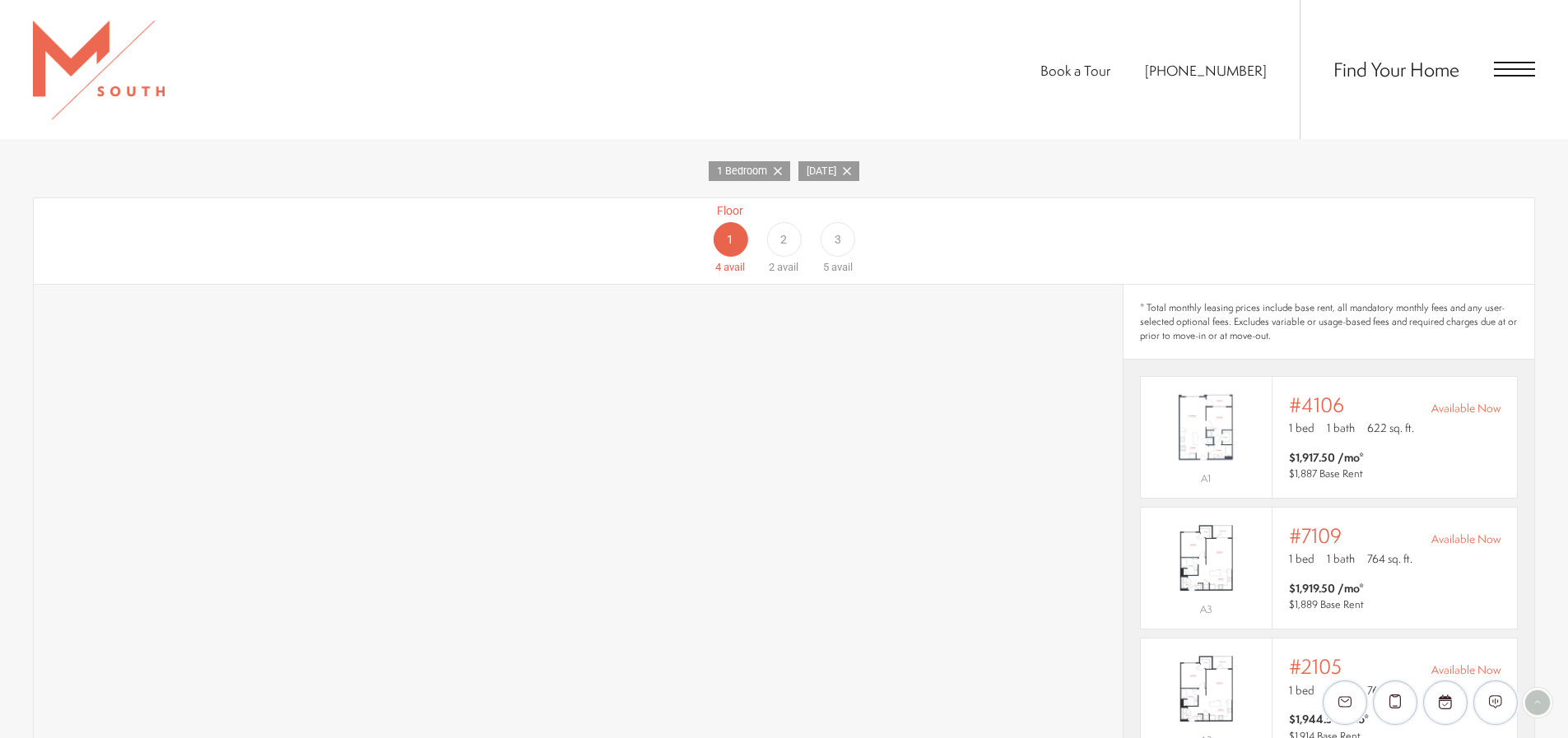
click at [781, 231] on span "2" at bounding box center [783, 239] width 6 height 17
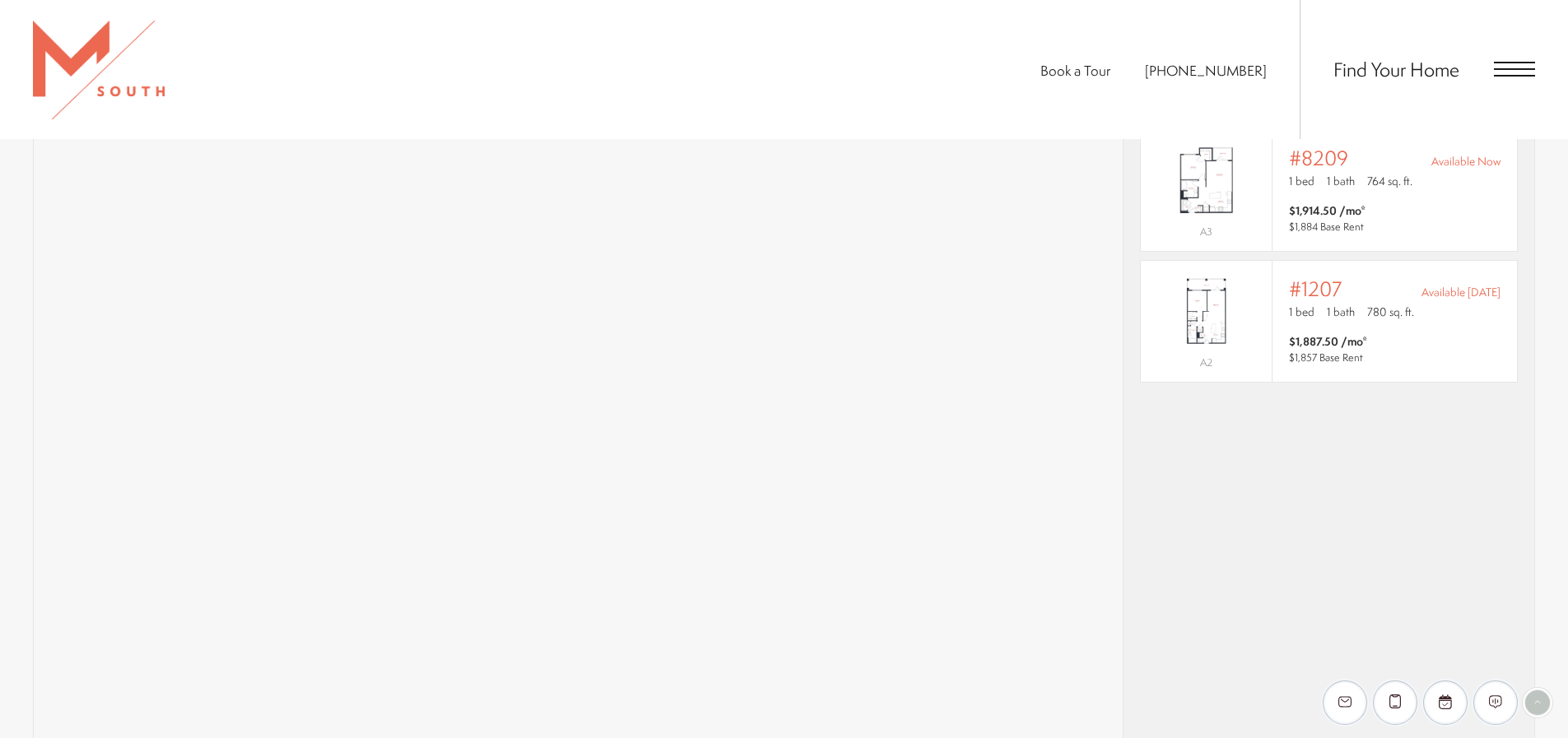
scroll to position [1234, 0]
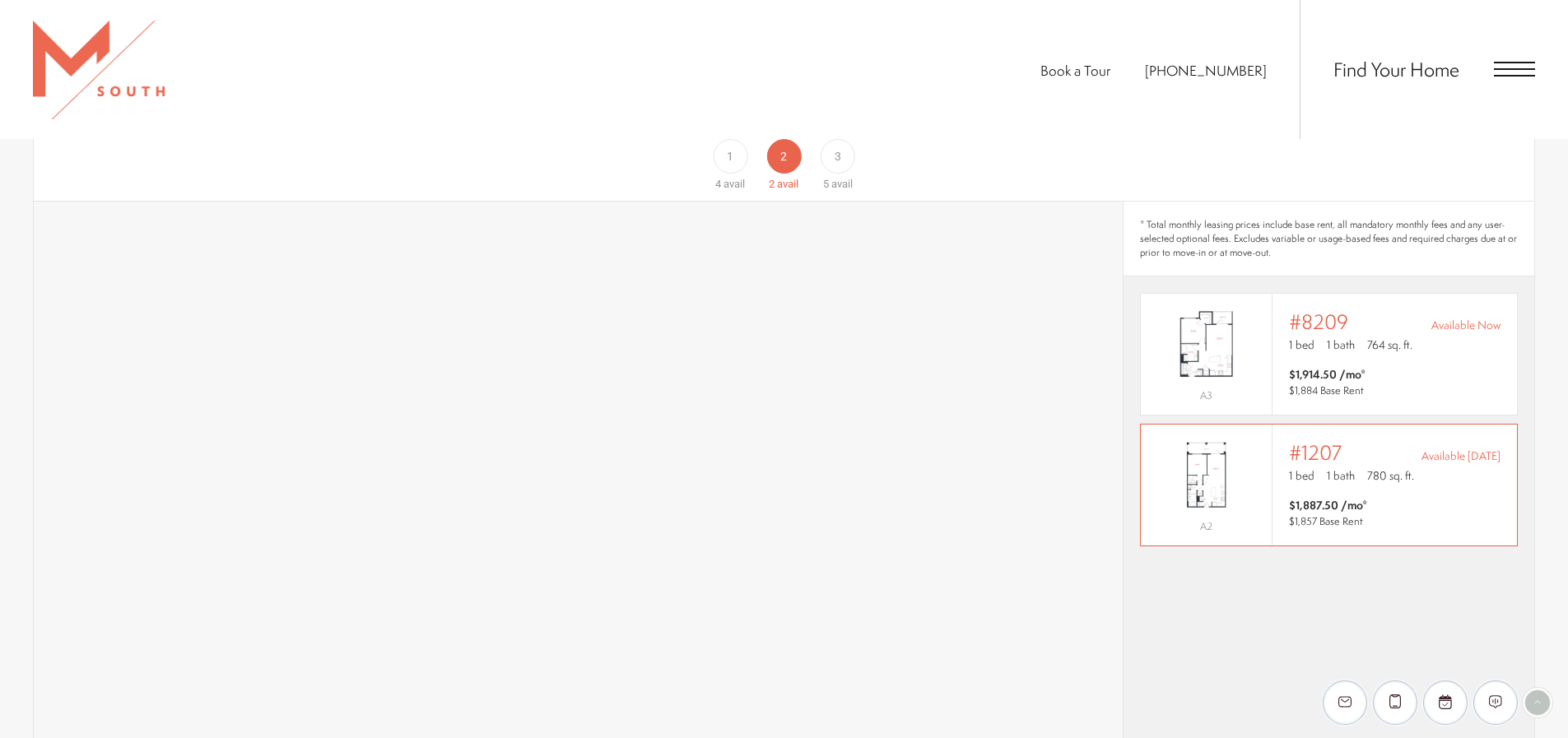
click at [1393, 497] on span "$1,887.50 /mo* $1,857 Base Rent" at bounding box center [1395, 514] width 212 height 33
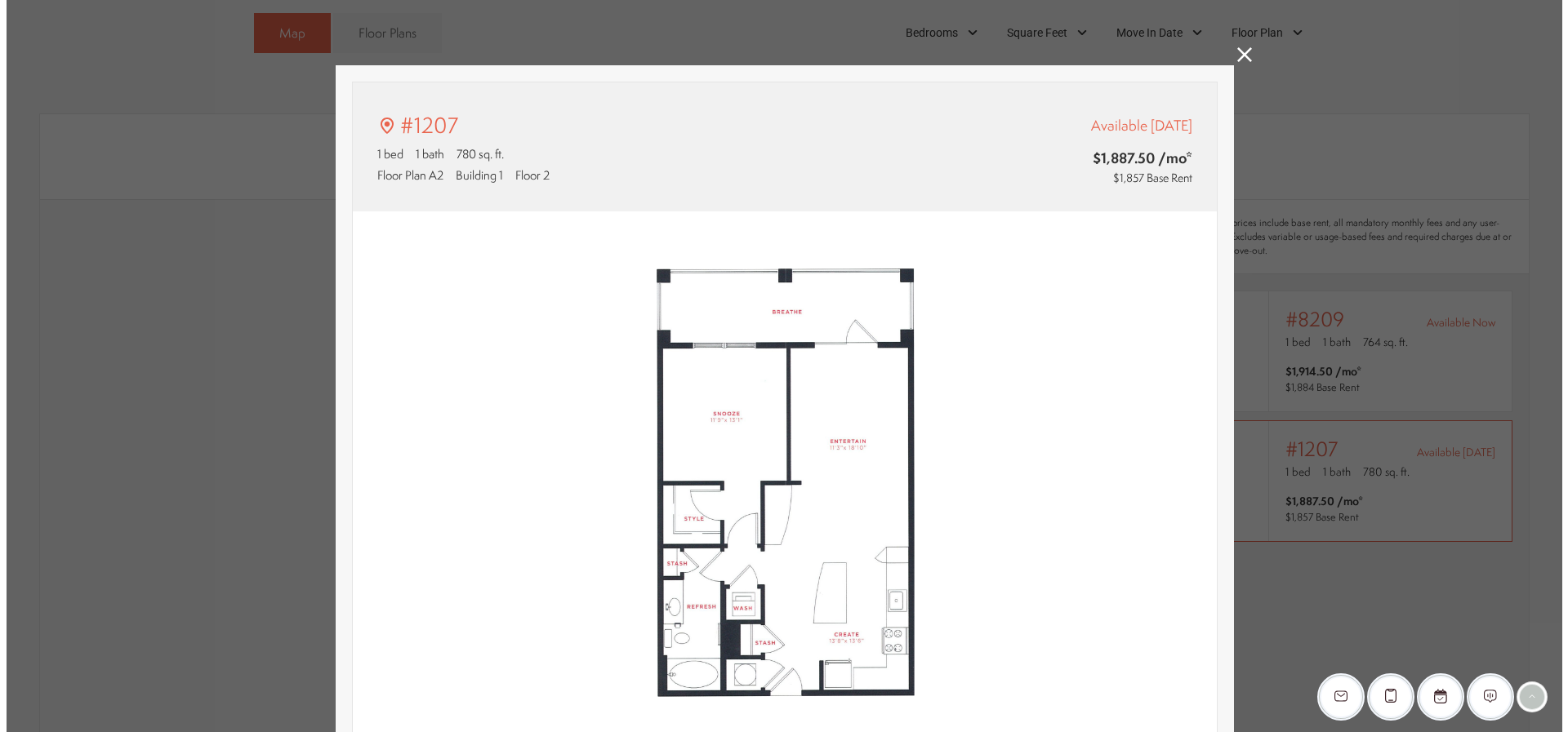
scroll to position [0, 0]
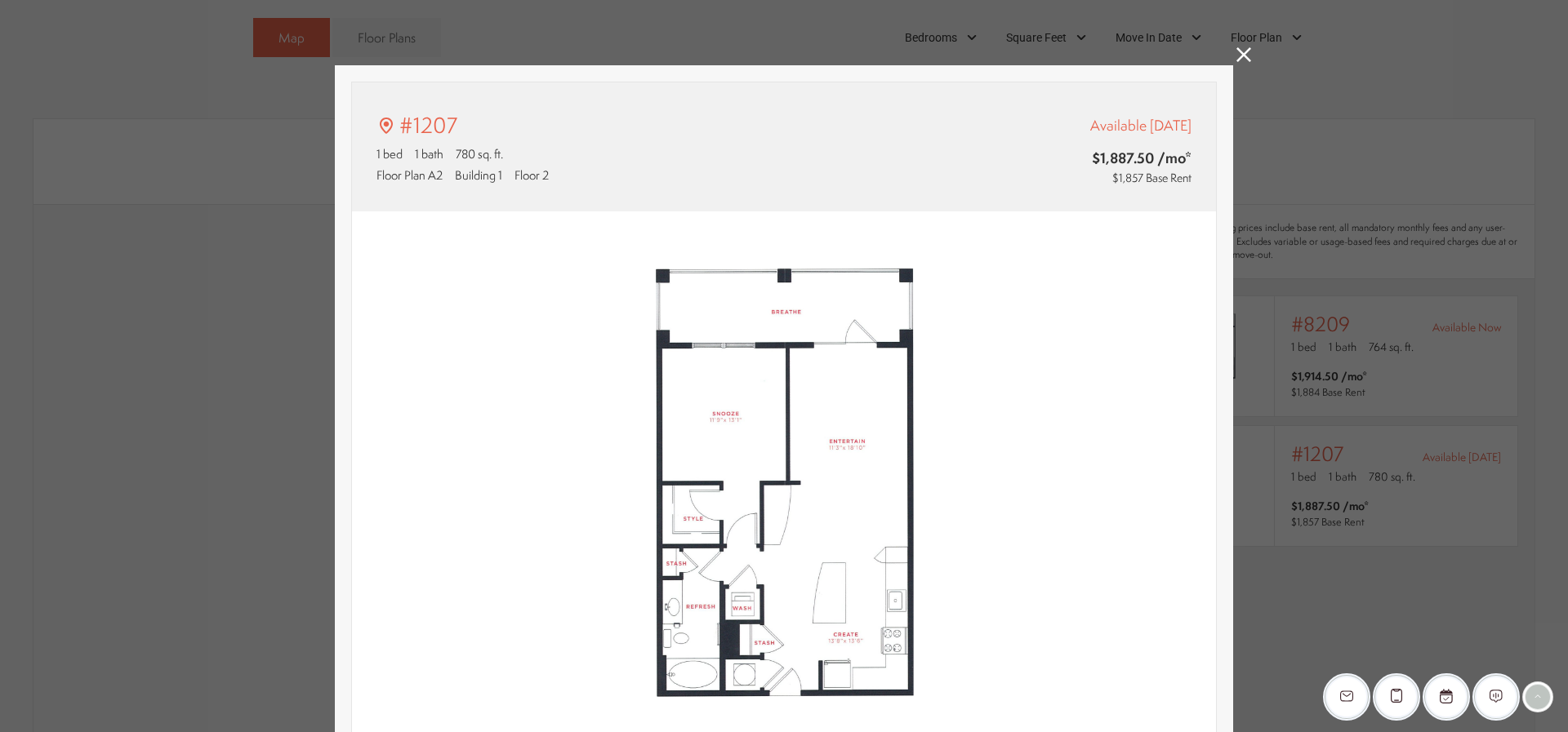
type input "**********"
click at [1236, 50] on icon at bounding box center [1243, 54] width 14 height 14
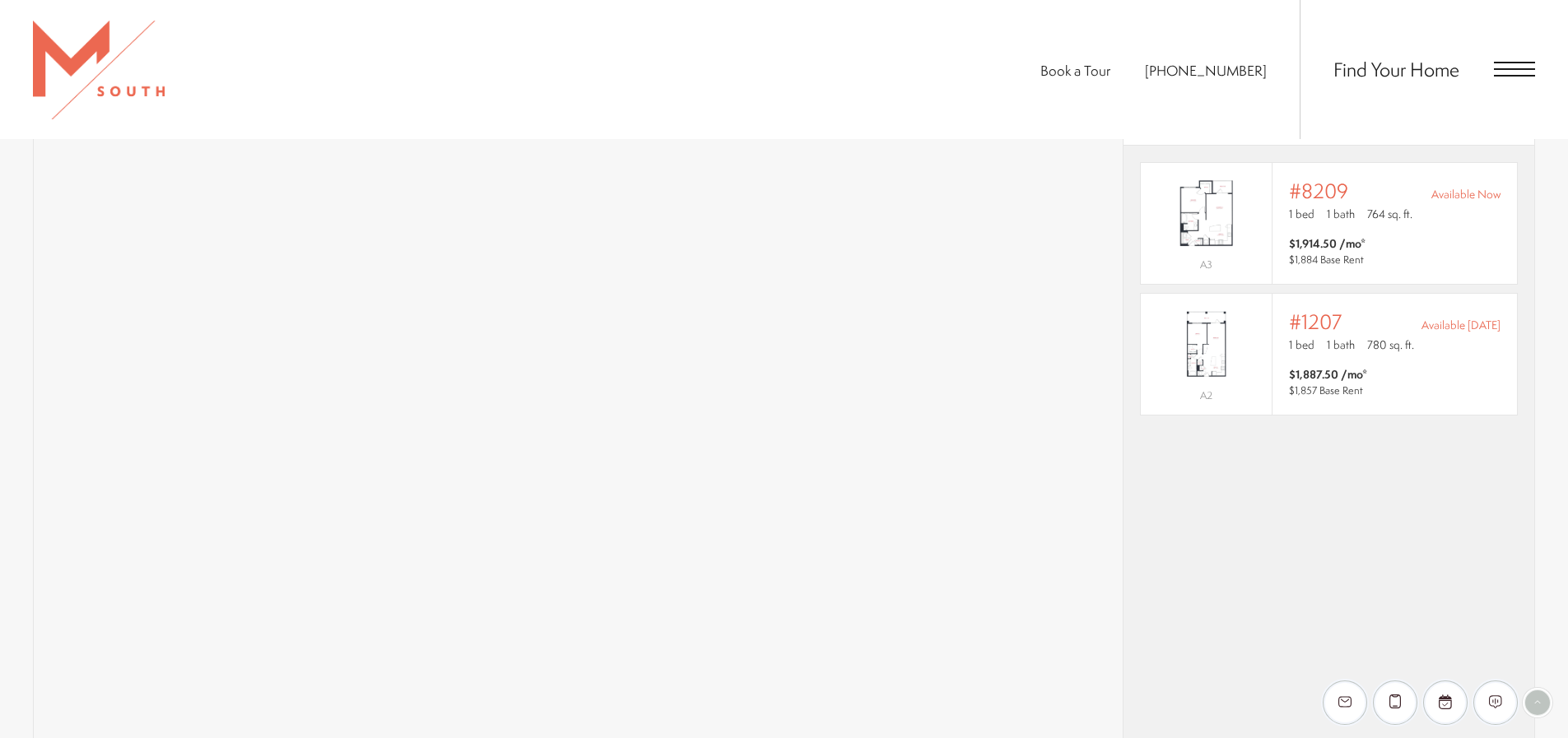
scroll to position [1151, 0]
